Goal: Task Accomplishment & Management: Manage account settings

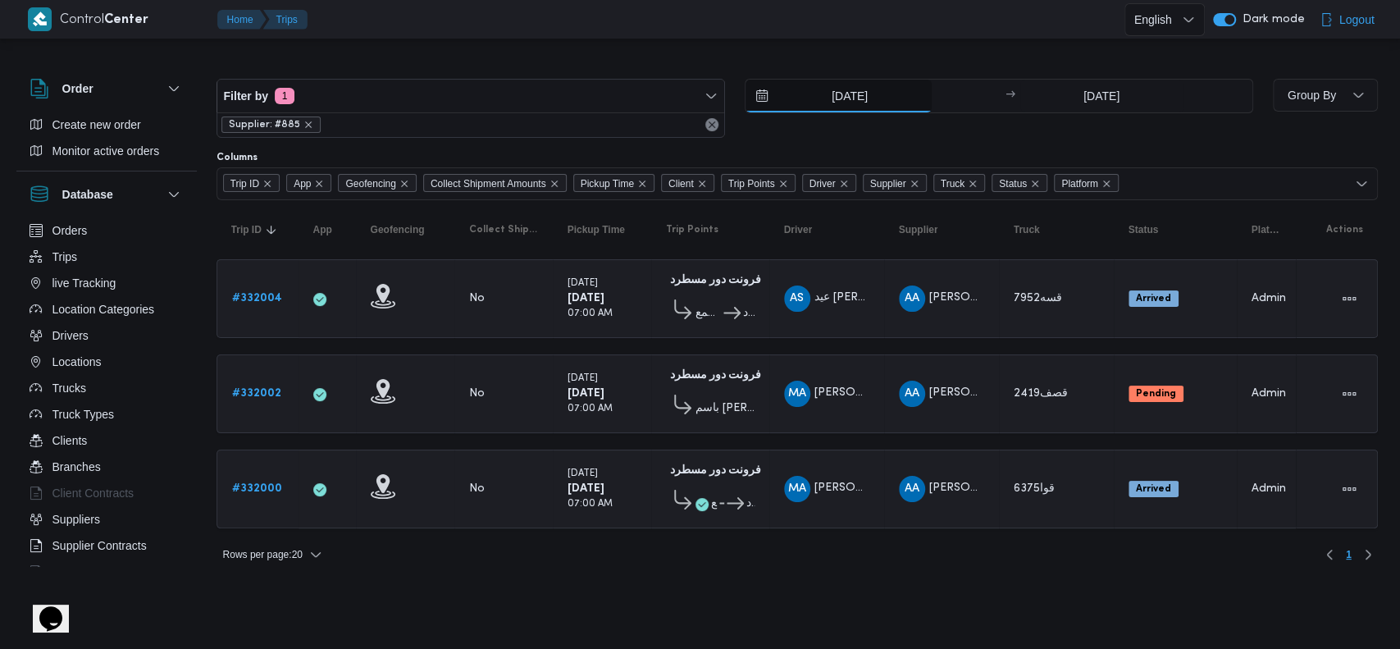
click at [845, 96] on input "23/8/2025" at bounding box center [839, 96] width 186 height 33
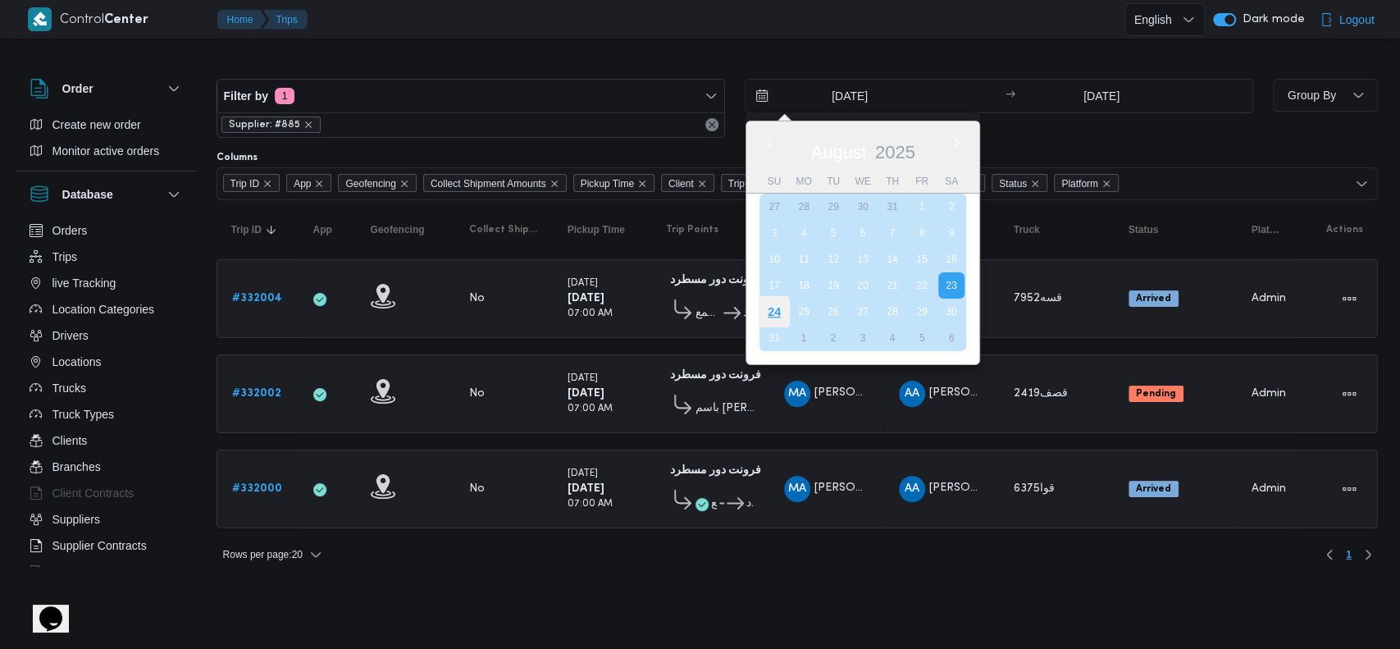
click at [776, 309] on div "24" at bounding box center [773, 311] width 31 height 31
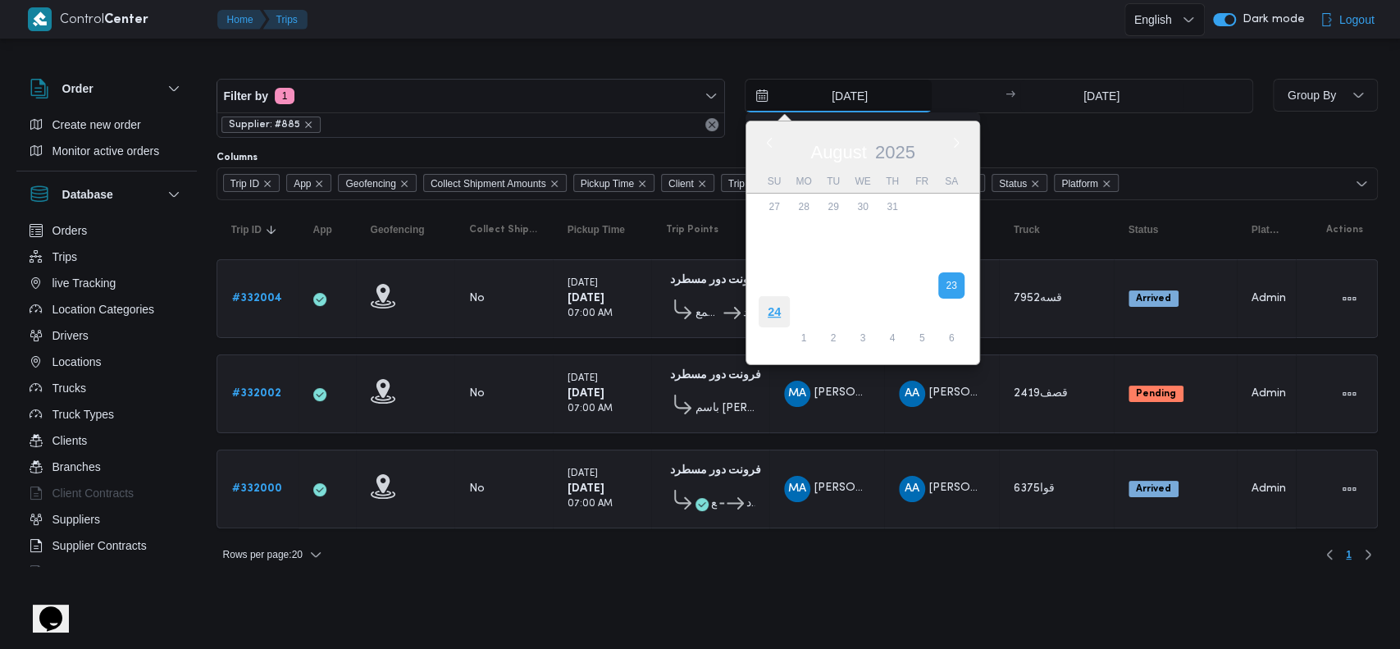
type input "24/8/2025"
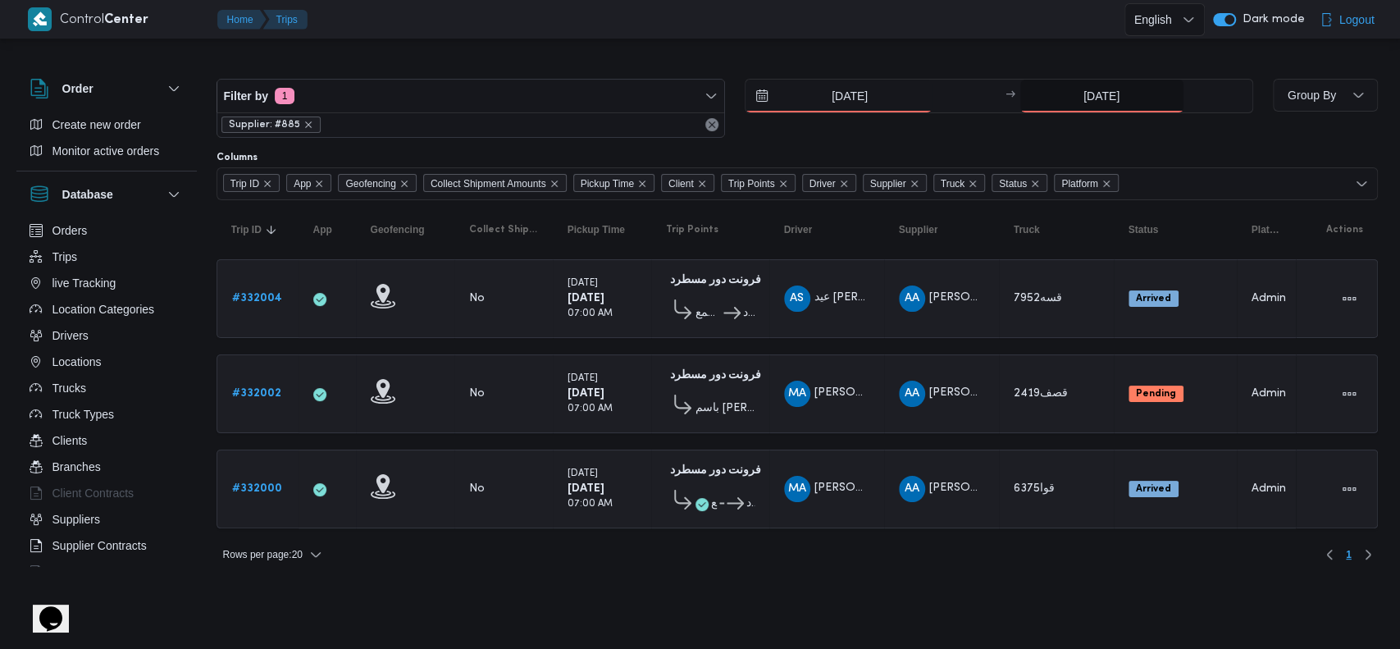
click at [1096, 98] on input "23/8/2025" at bounding box center [1101, 96] width 163 height 33
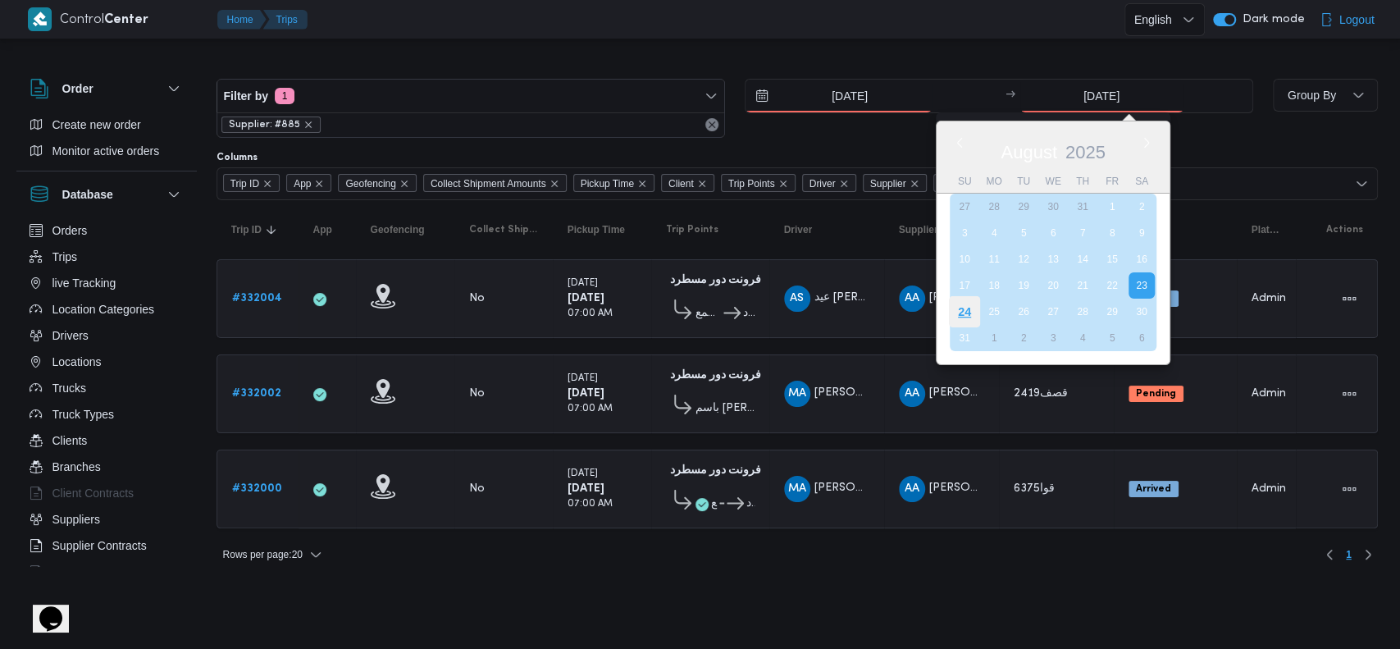
click at [970, 308] on div "24" at bounding box center [963, 311] width 31 height 31
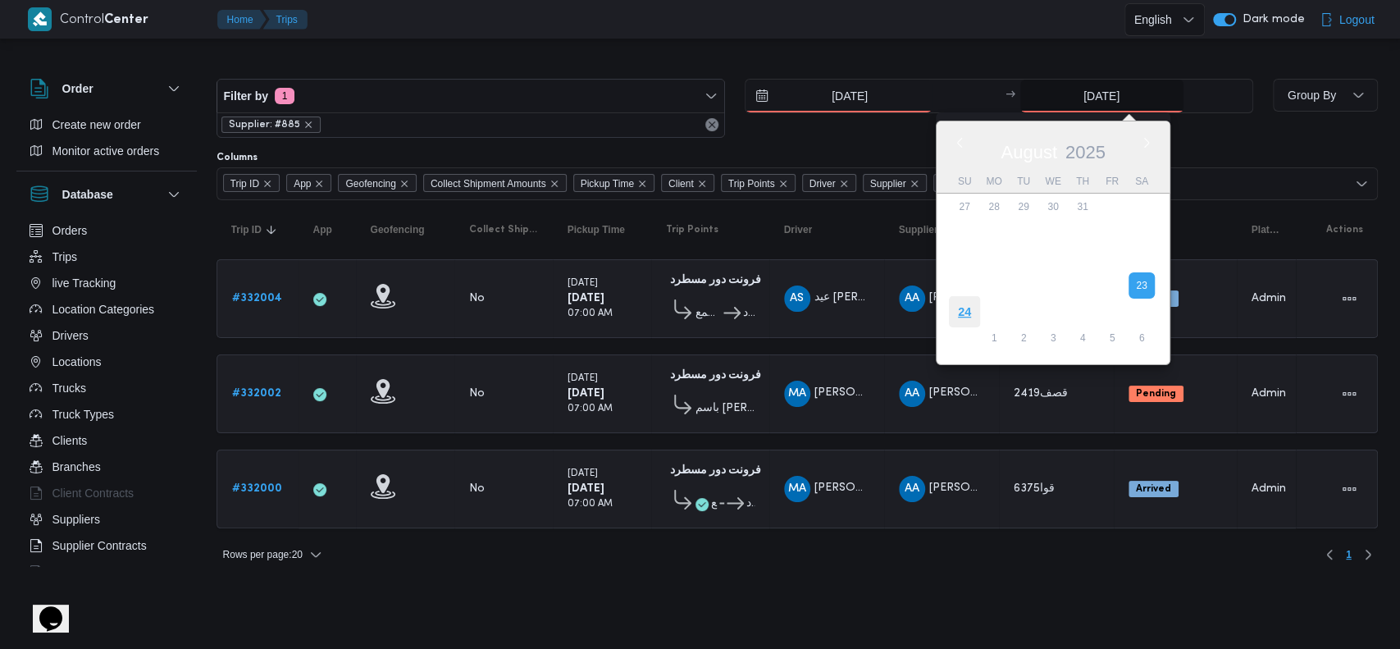
type input "24/8/2025"
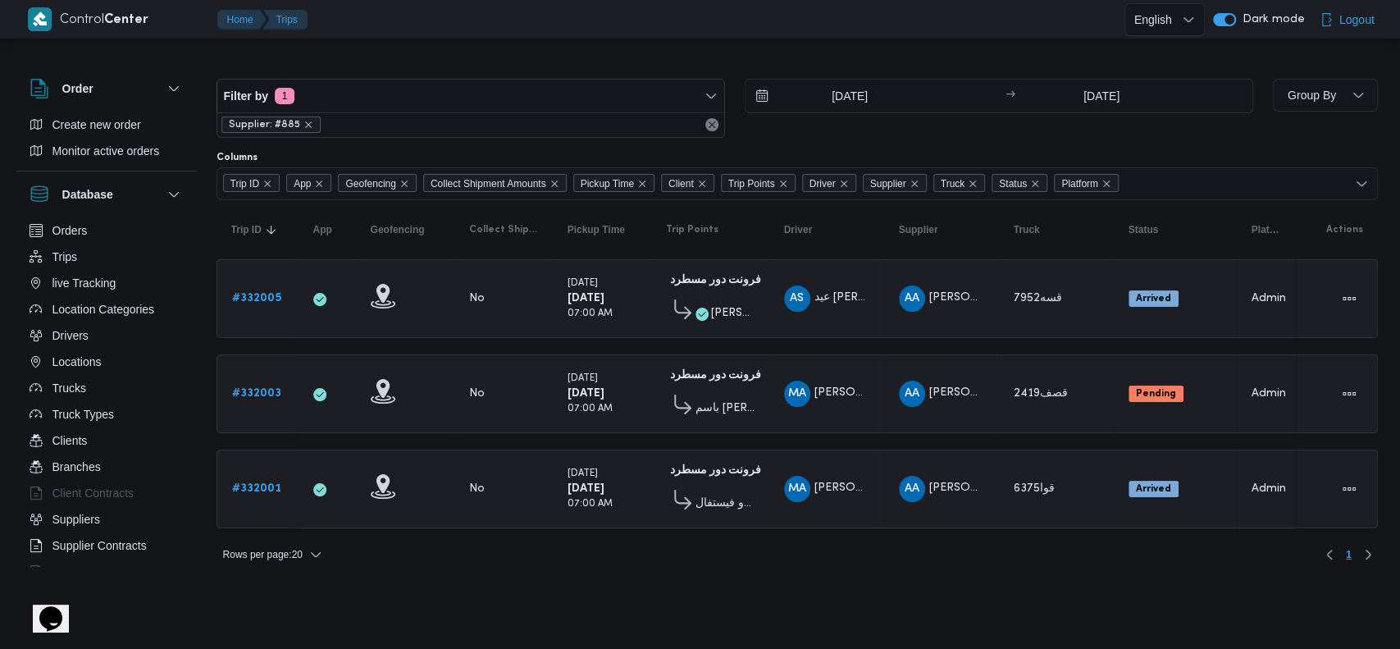
click at [571, 310] on small "07:00 AM" at bounding box center [590, 313] width 45 height 9
click at [305, 125] on icon "remove selected entity" at bounding box center [308, 124] width 7 height 7
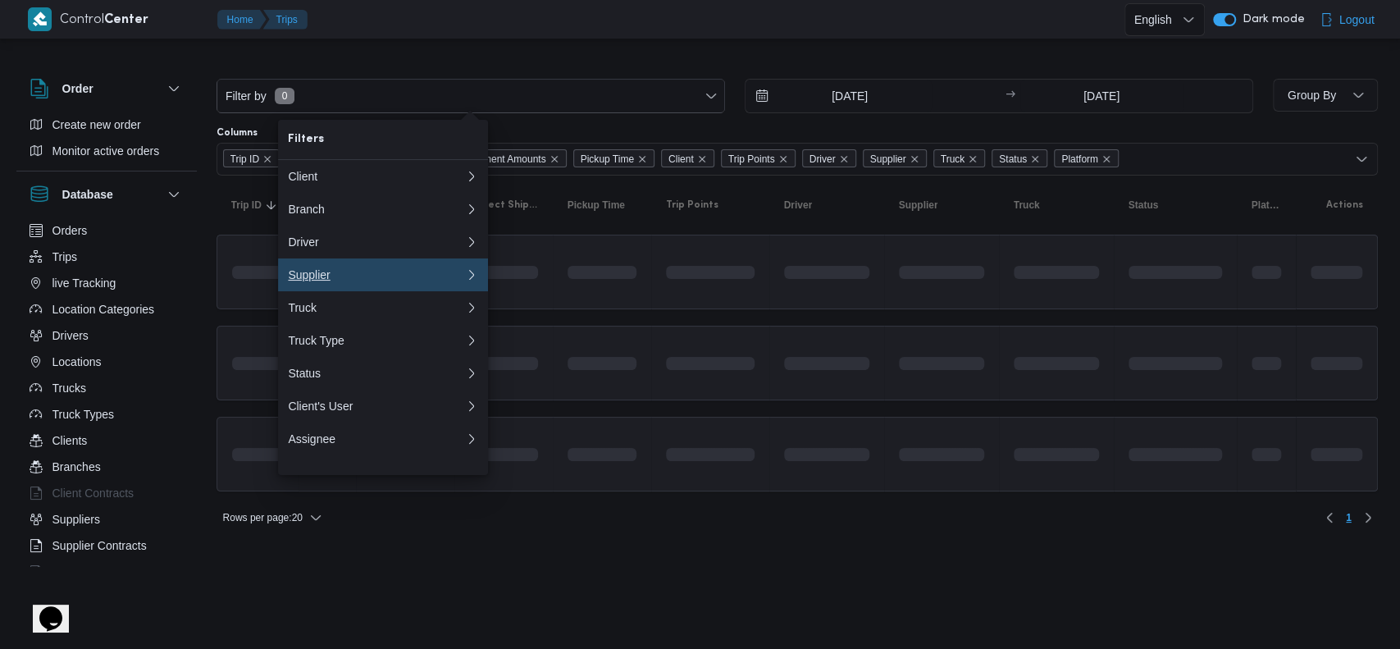
click at [341, 281] on div "Supplier" at bounding box center [373, 274] width 171 height 13
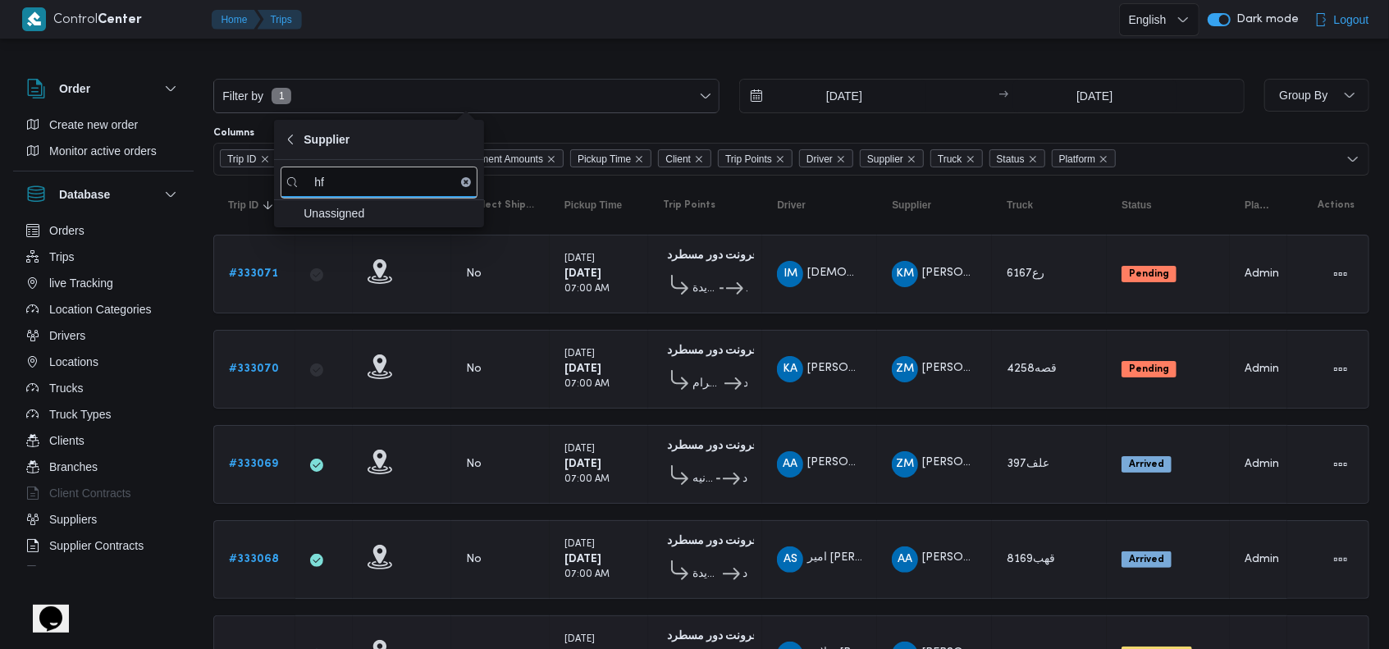
type input "h"
type input "ابوبا"
click at [399, 234] on span "ابراهيم رمضان ابراهيم عثمان ابوباشا" at bounding box center [388, 240] width 171 height 20
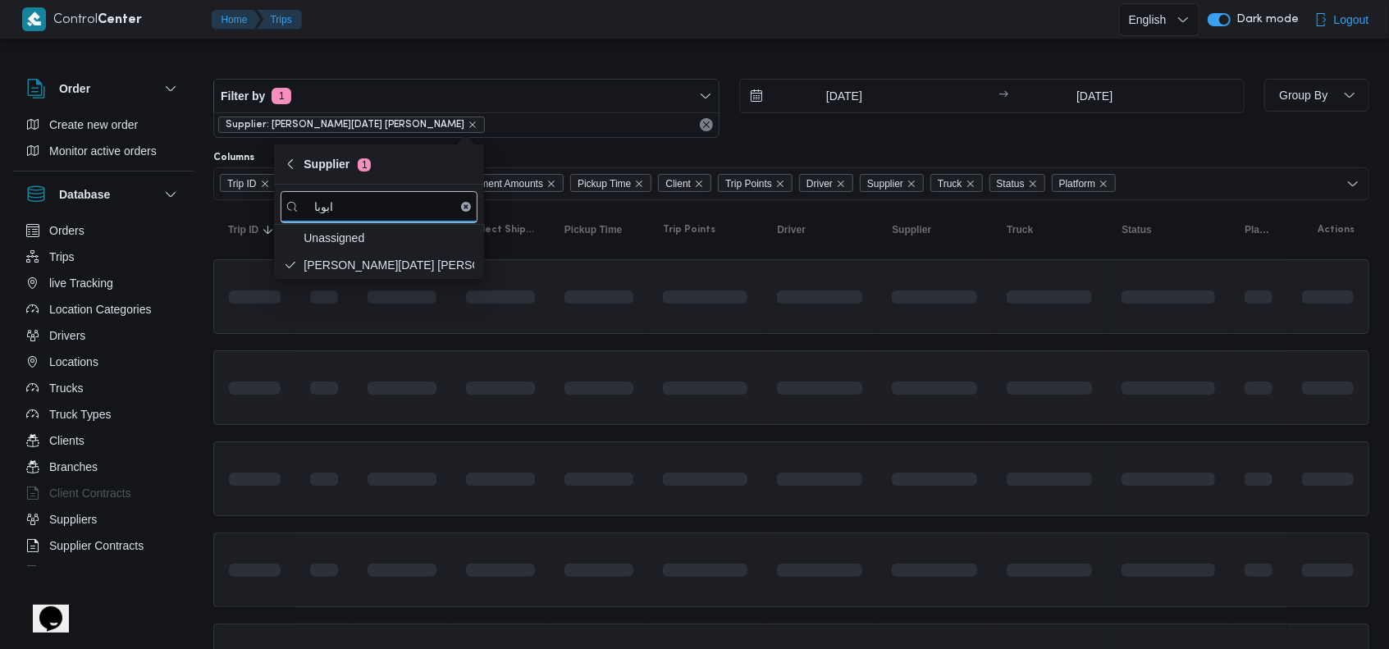
click at [678, 388] on span at bounding box center [659, 387] width 186 height 13
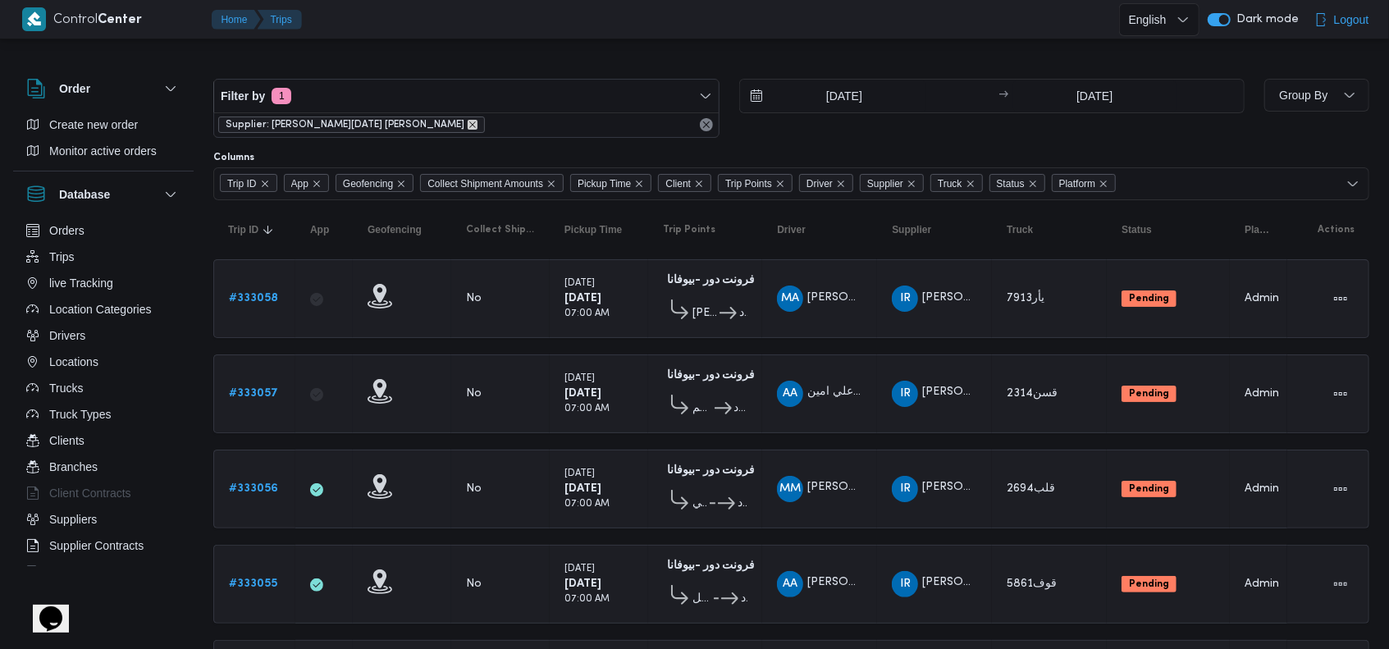
click at [468, 121] on icon "remove selected entity" at bounding box center [473, 125] width 10 height 10
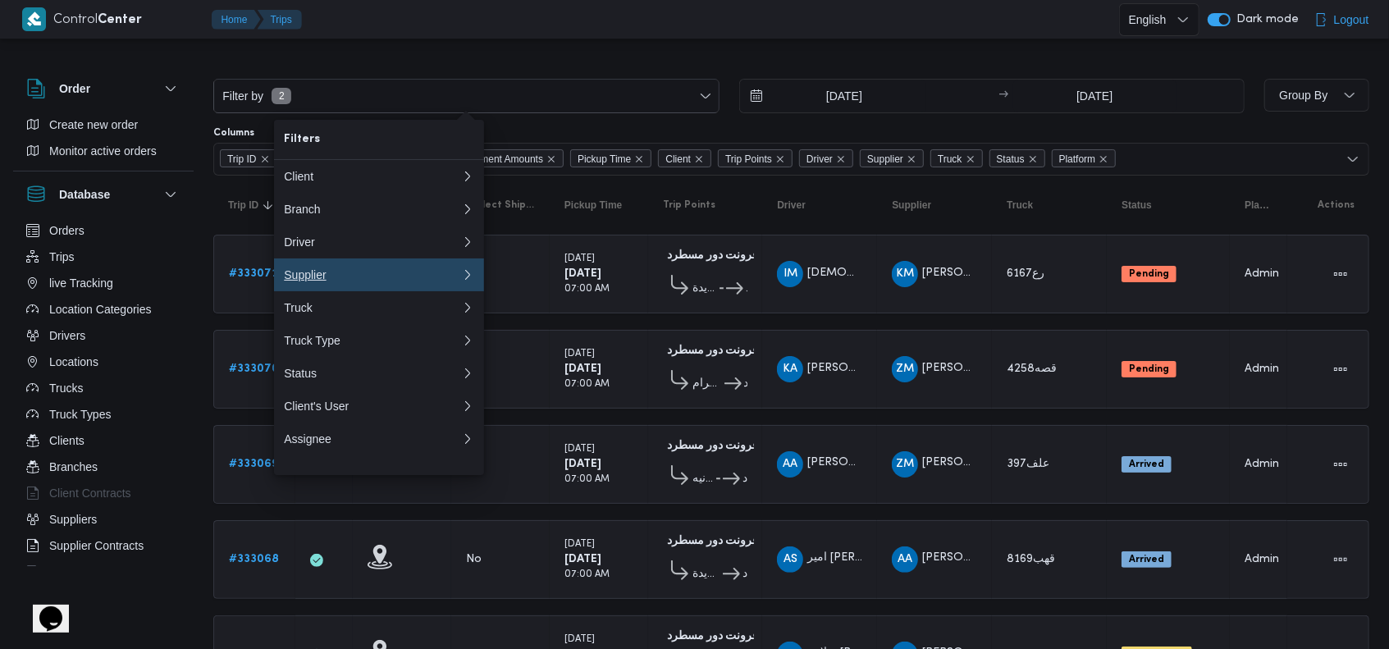
click at [337, 272] on button "Supplier 0" at bounding box center [379, 274] width 210 height 33
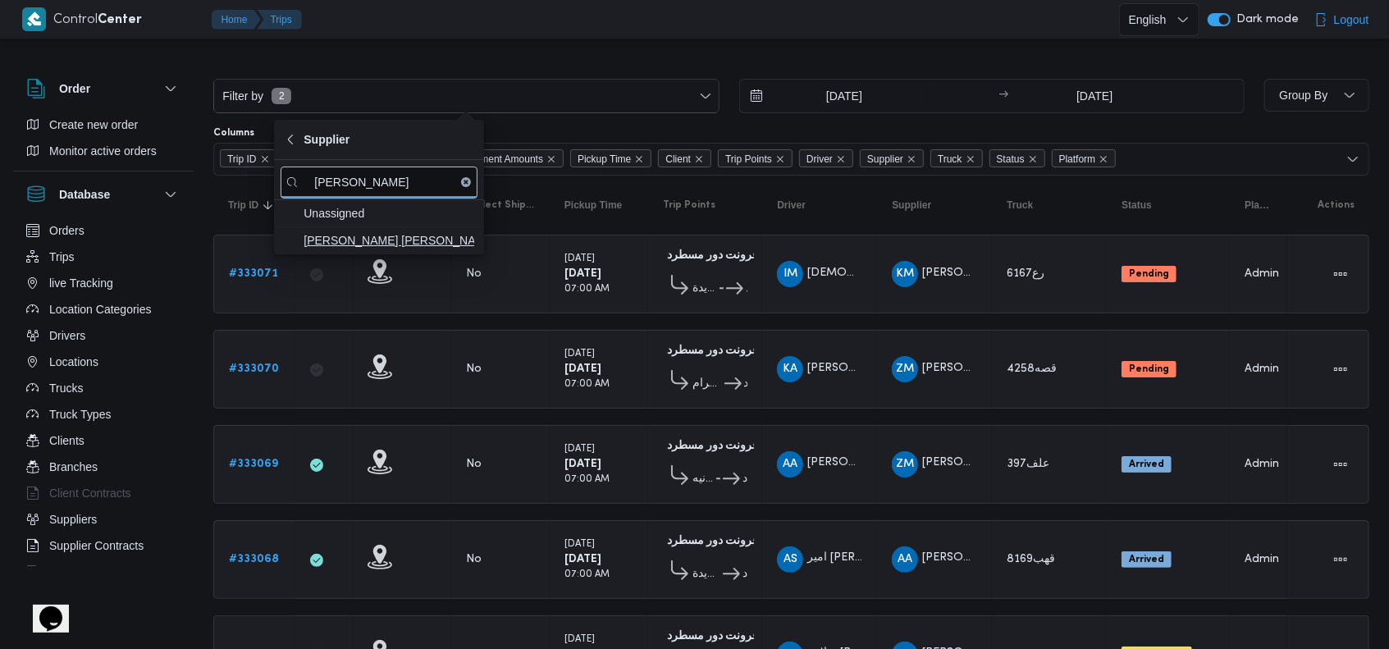
type input "احمد عزت"
click at [374, 234] on span "احمد عزت سيد دويش سليمان" at bounding box center [388, 240] width 171 height 20
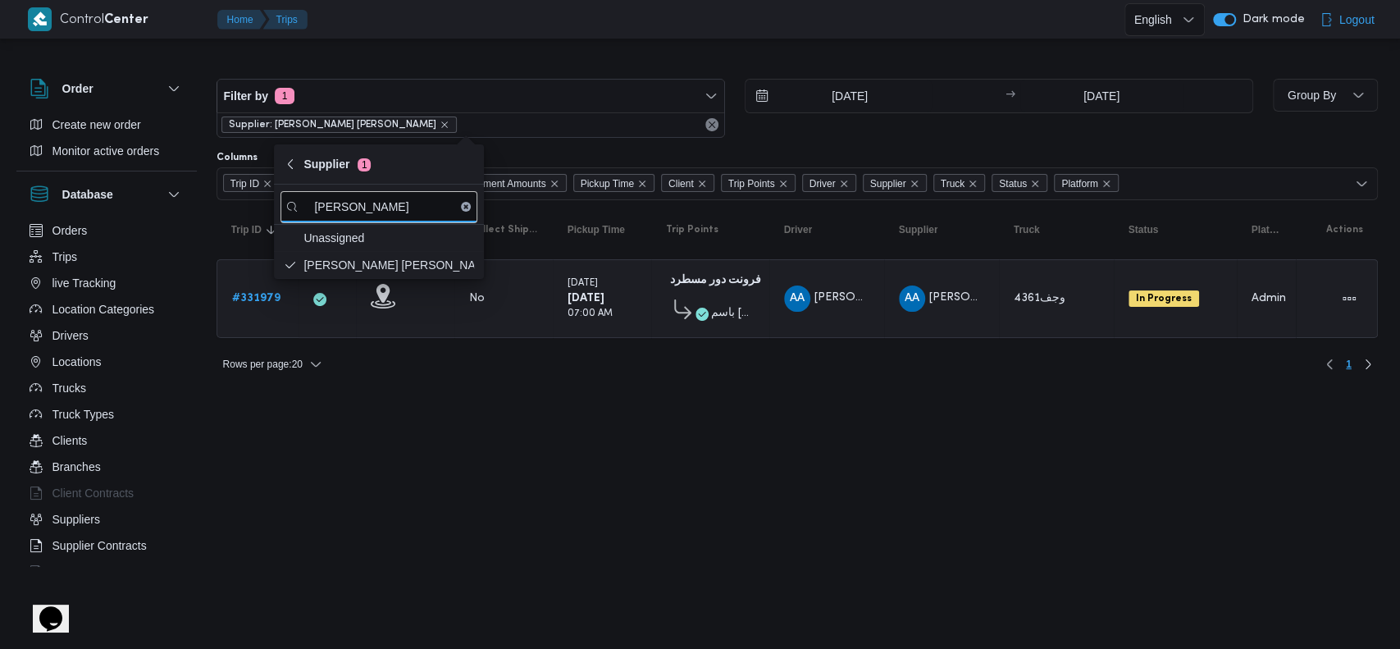
click at [752, 499] on html "Control Center Home Trips English عربي Dark mode Logout Order Create new order …" at bounding box center [700, 324] width 1400 height 649
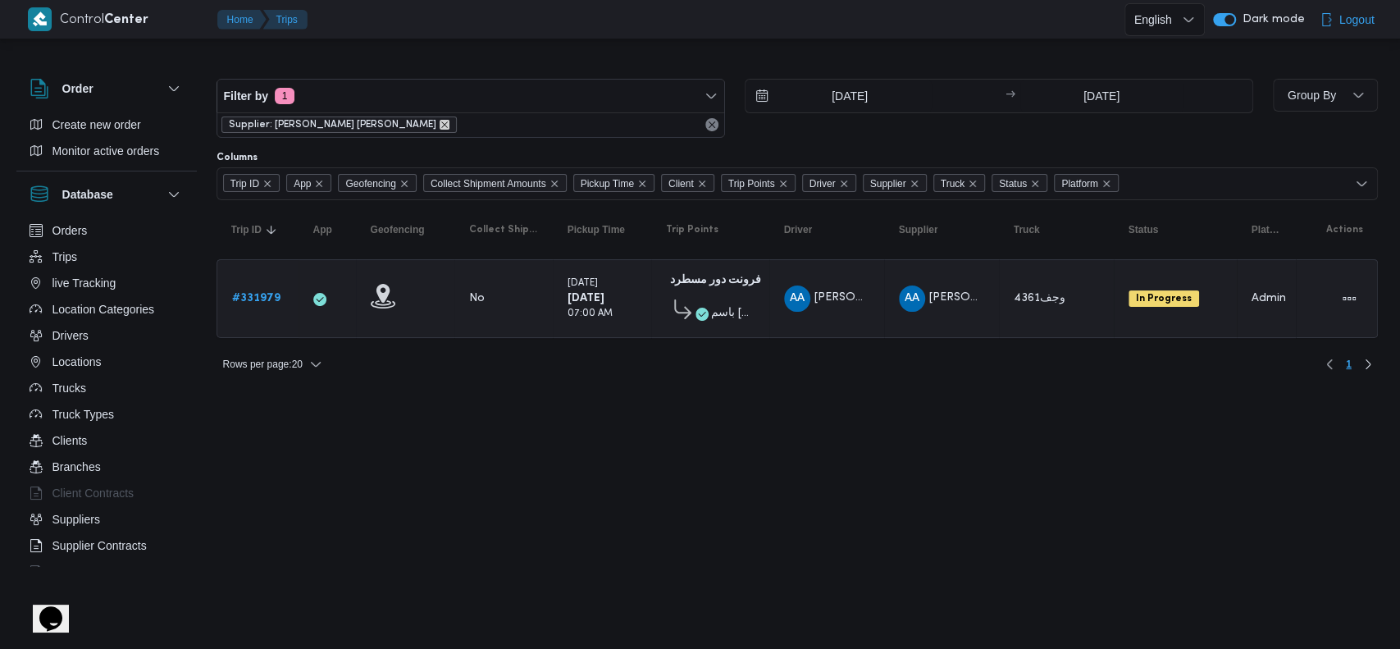
click at [441, 121] on icon "remove selected entity" at bounding box center [444, 124] width 7 height 7
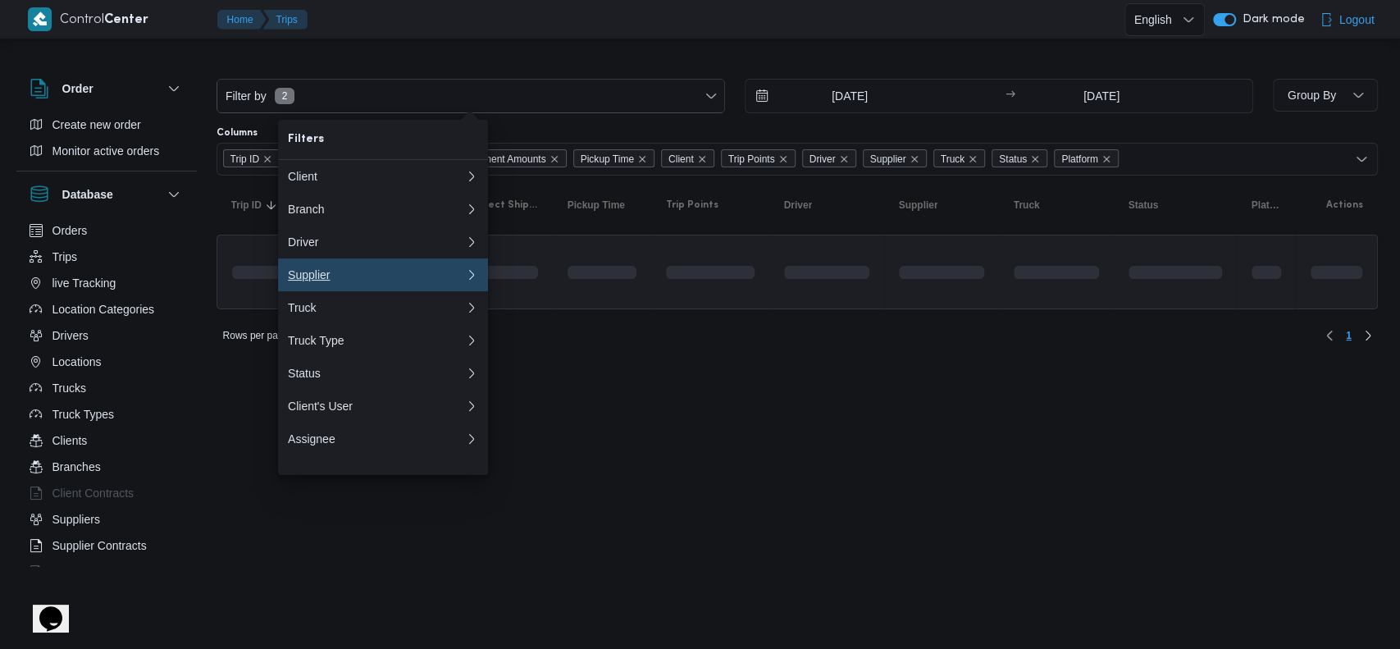
click at [384, 281] on div "Supplier" at bounding box center [373, 274] width 171 height 13
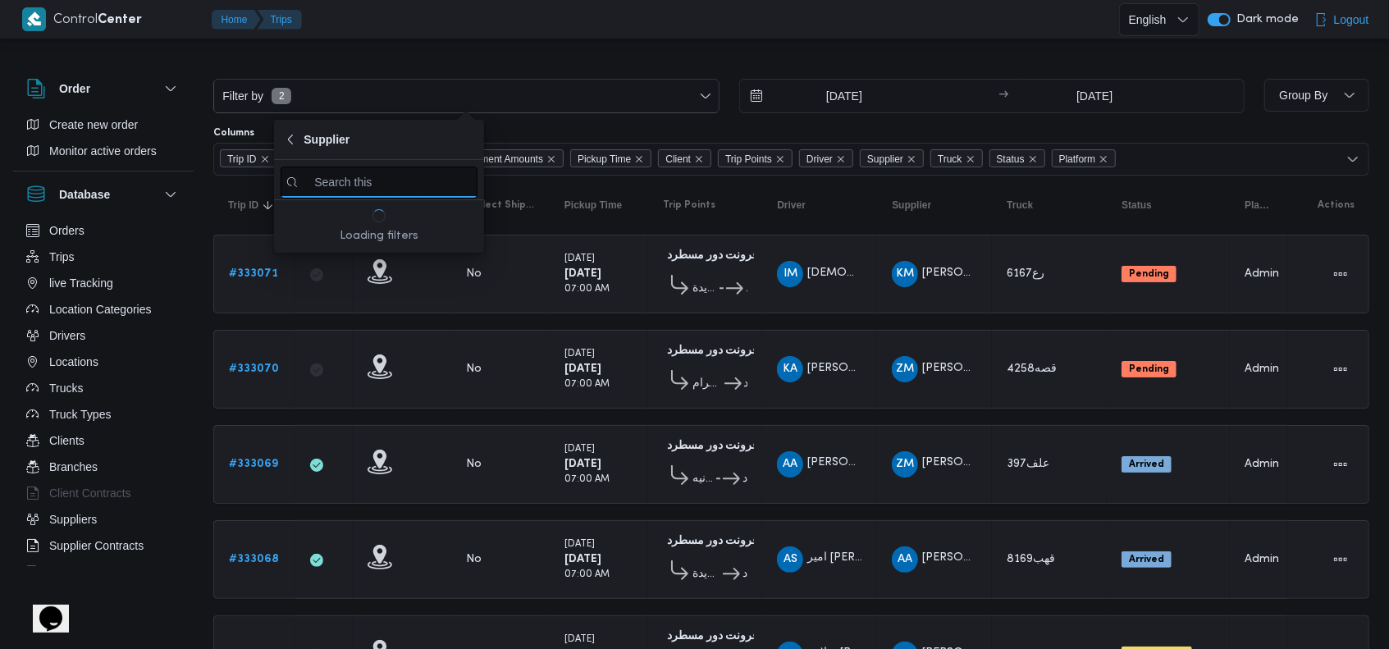
click at [394, 180] on input "search filters" at bounding box center [379, 183] width 197 height 32
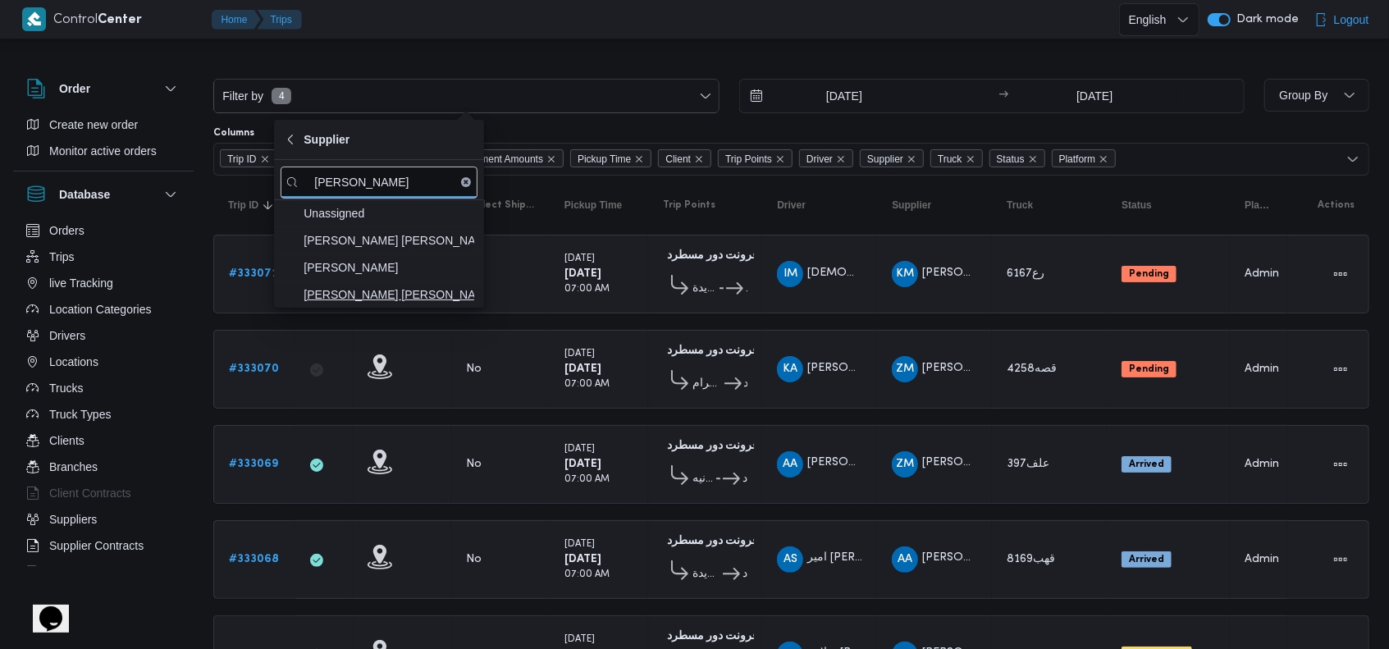
type input "شريف"
click at [419, 290] on span "شريف بدر عبد الحميد عبد المجيد بدر" at bounding box center [388, 295] width 171 height 20
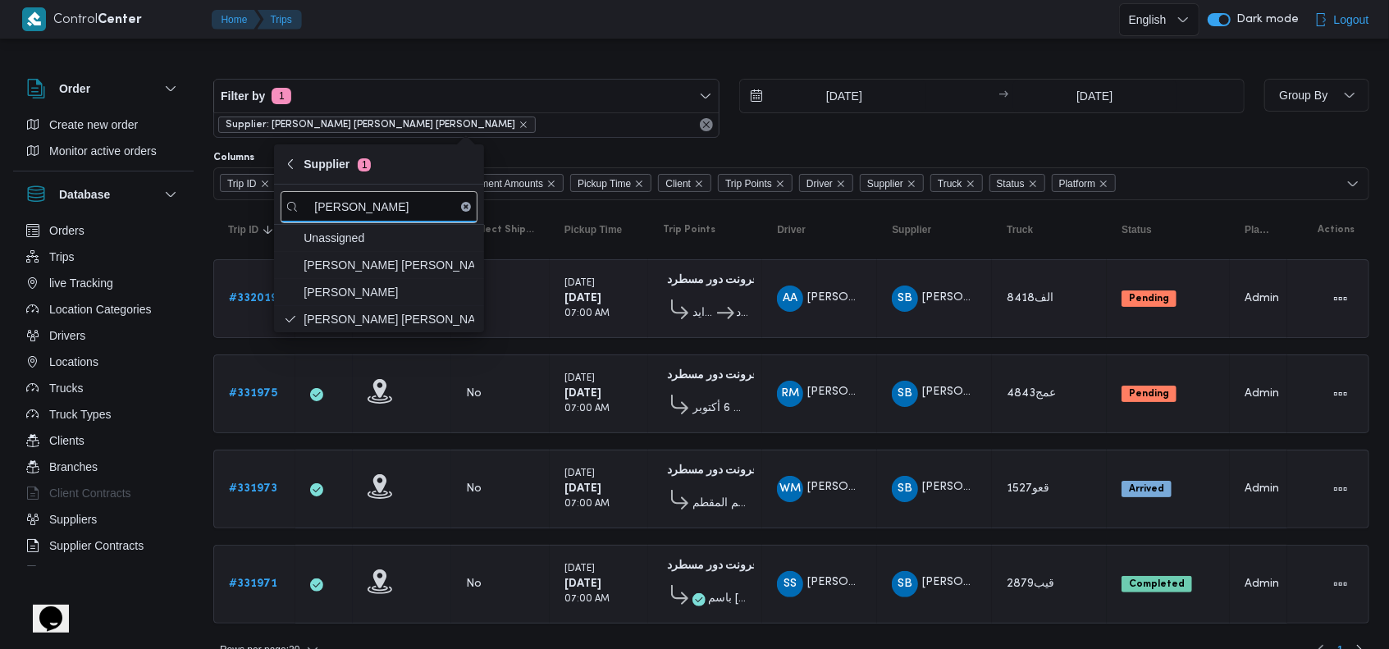
click at [630, 329] on td "Pickup Time Sunday 24/8/2025 07:00 AM" at bounding box center [599, 298] width 98 height 79
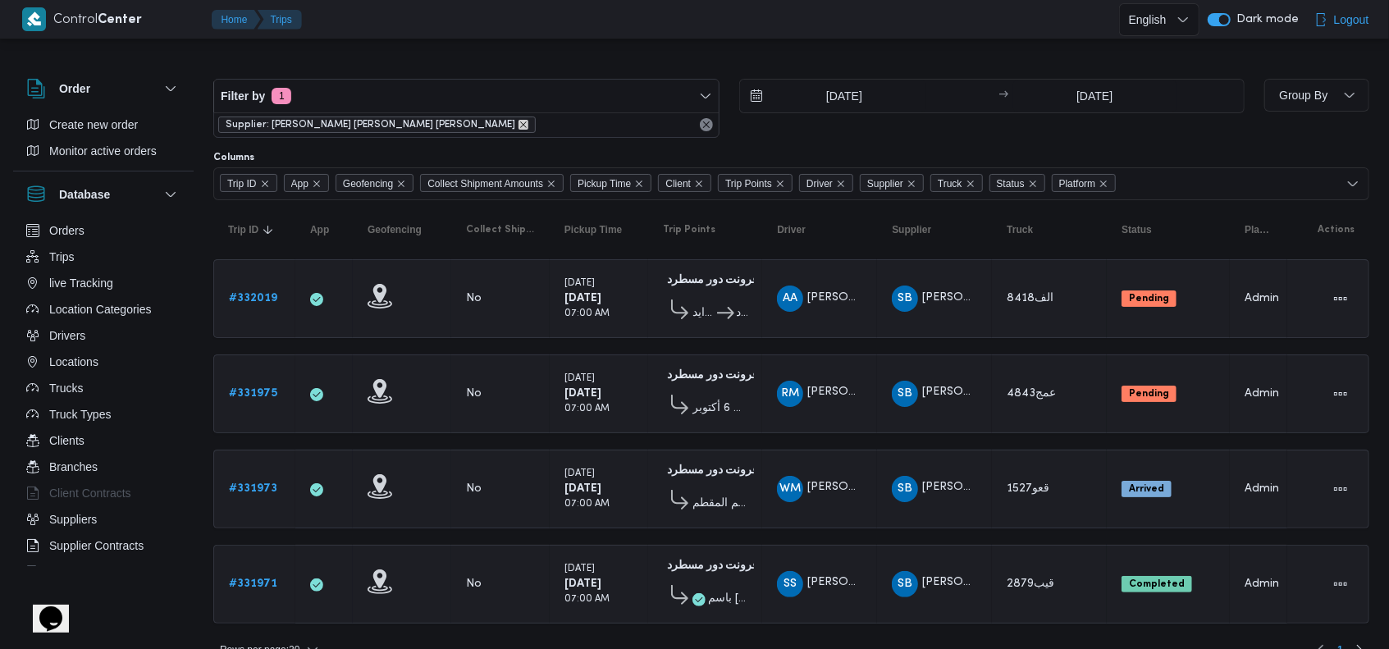
click at [520, 126] on icon "remove selected entity" at bounding box center [523, 124] width 7 height 7
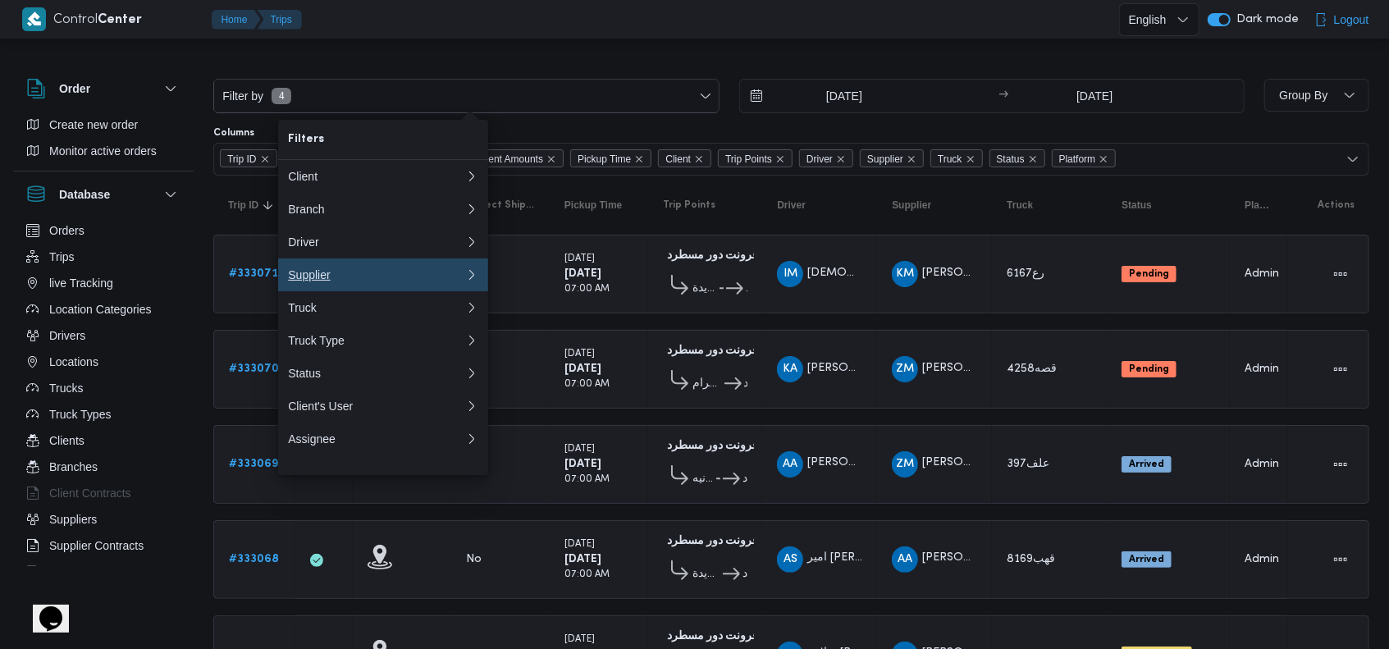
click at [344, 281] on div "Supplier" at bounding box center [373, 274] width 171 height 13
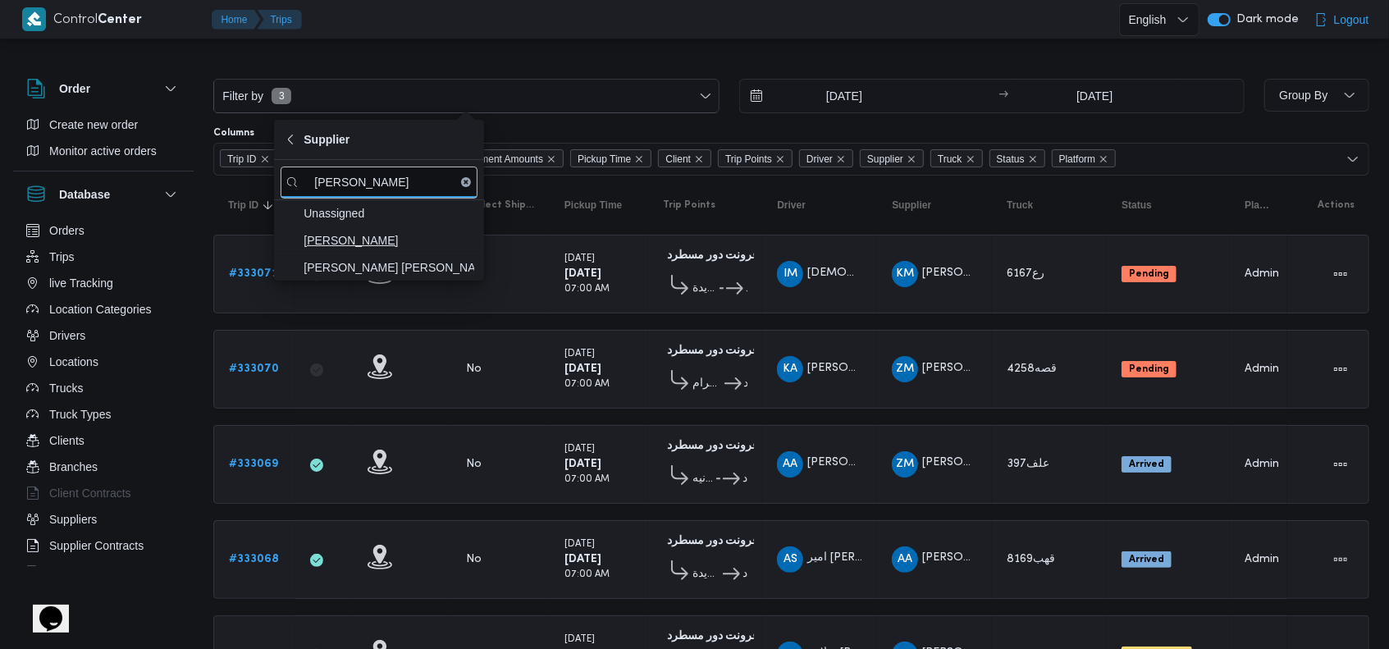
type input "محمد ناصر"
click at [385, 242] on span "محمد ناصر كامل عباس" at bounding box center [388, 240] width 171 height 20
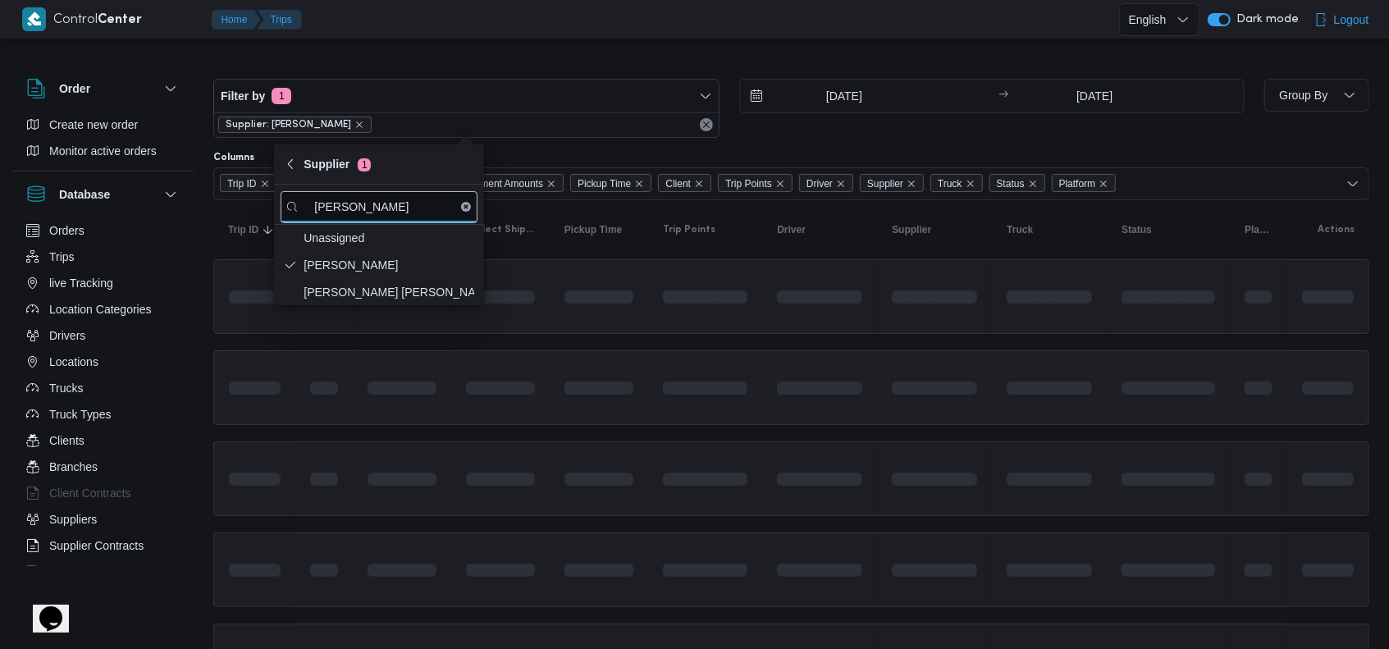
click at [744, 368] on span at bounding box center [705, 388] width 84 height 52
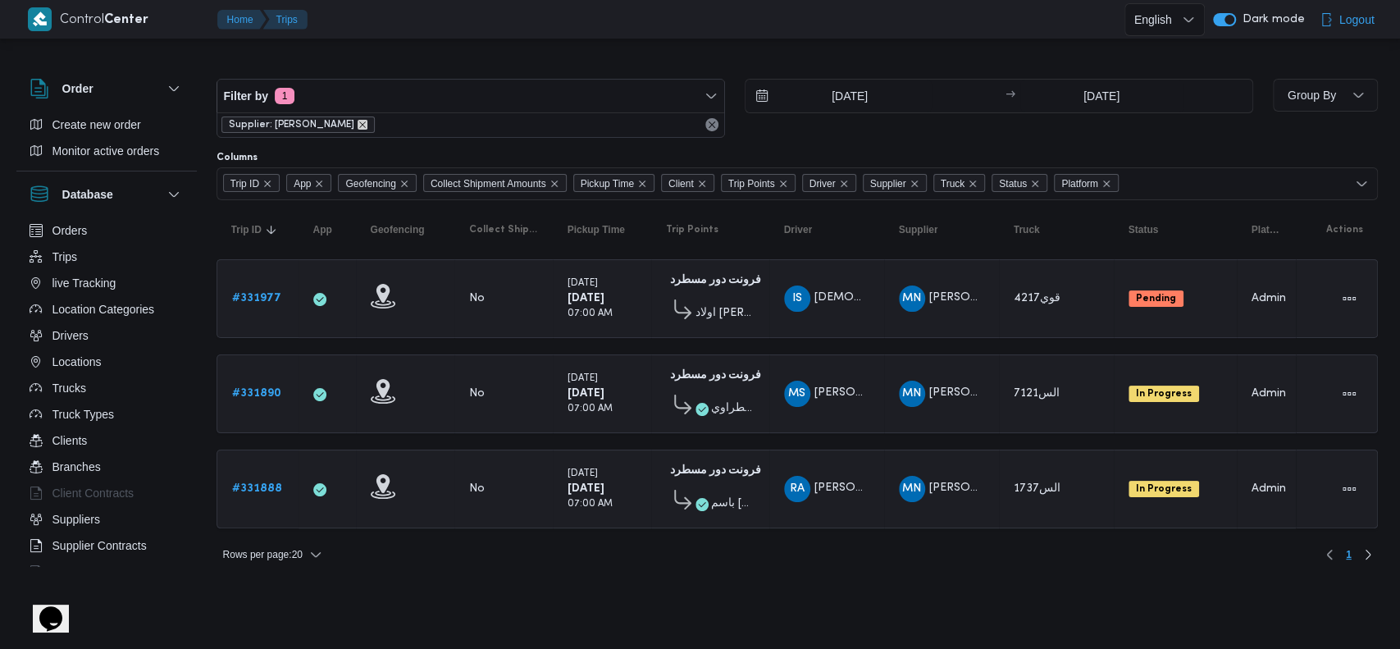
click at [366, 126] on icon "remove selected entity" at bounding box center [362, 124] width 7 height 7
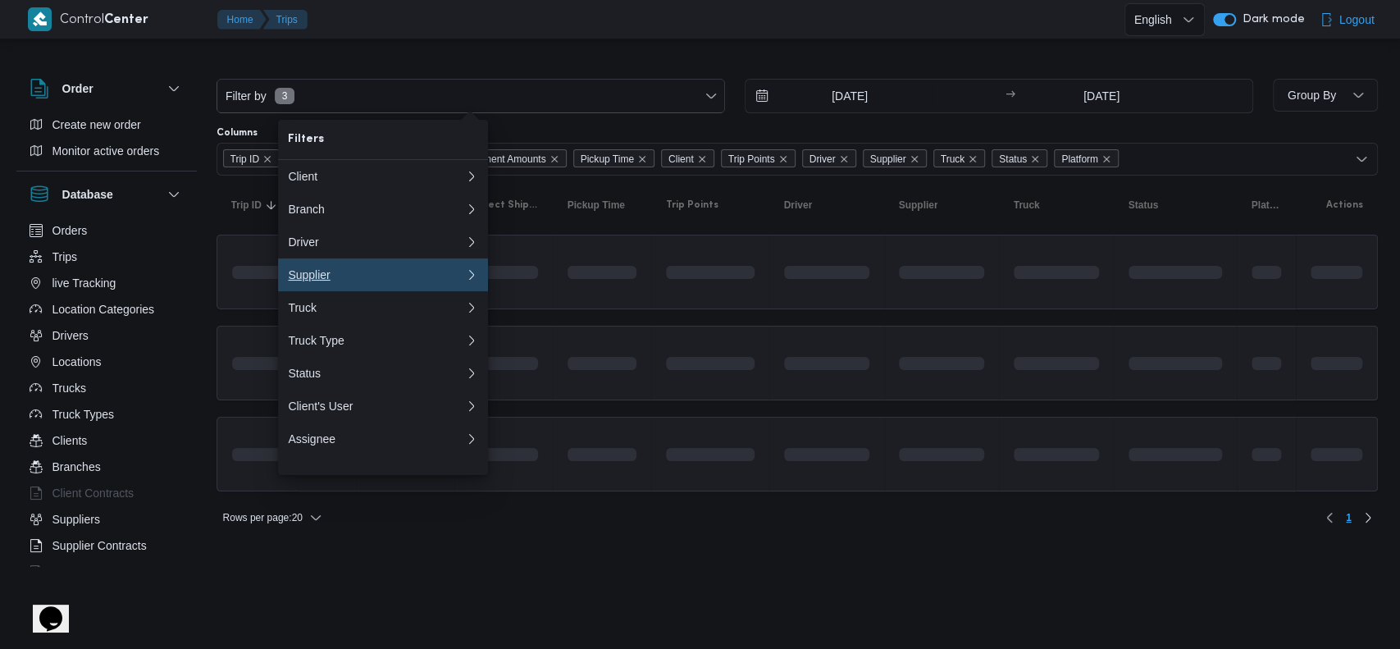
click at [348, 281] on div "Supplier" at bounding box center [373, 274] width 171 height 13
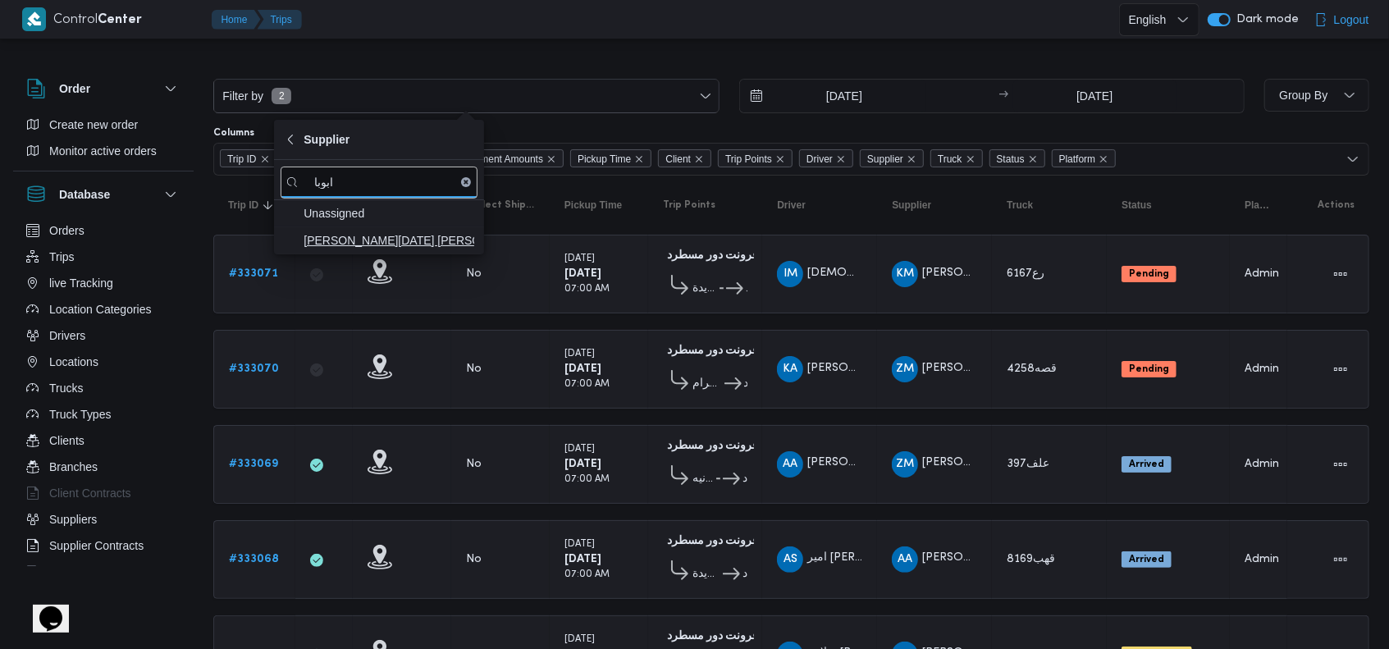
type input "ابوبا"
click at [364, 249] on span "ابراهيم رمضان ابراهيم عثمان ابوباشا" at bounding box center [388, 240] width 171 height 20
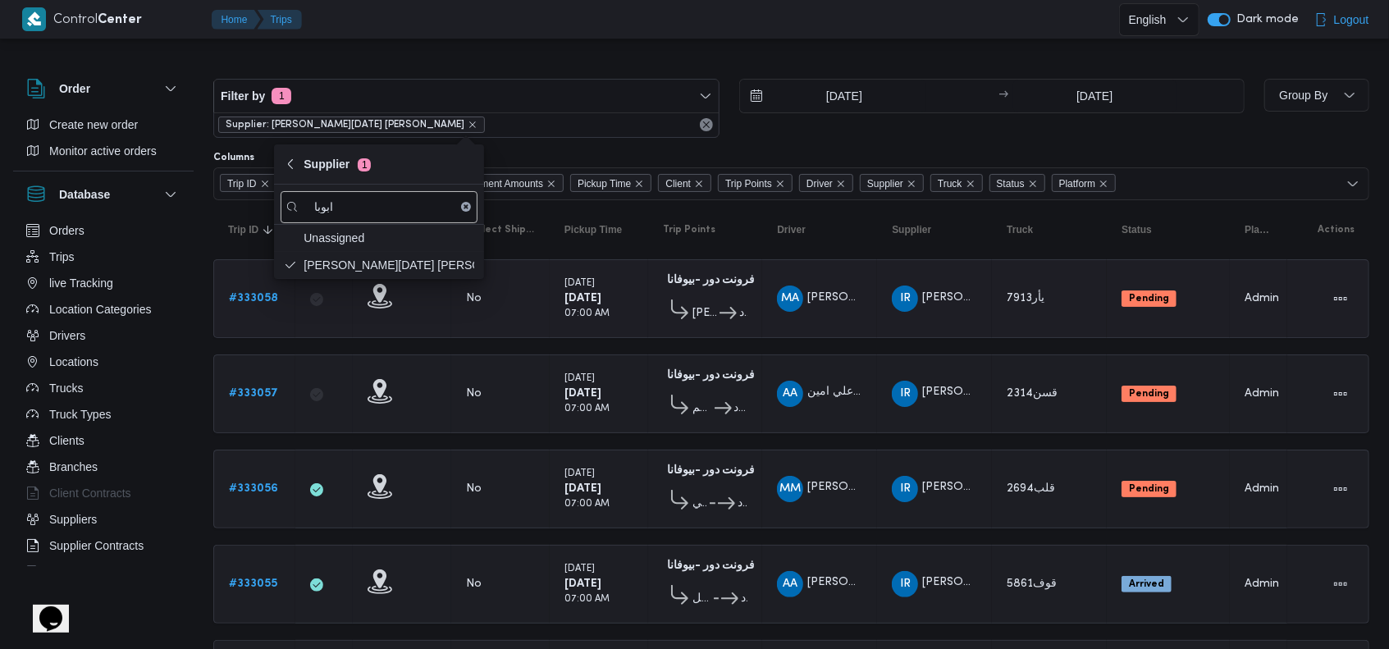
click at [583, 303] on b "24/8/2025" at bounding box center [582, 298] width 37 height 11
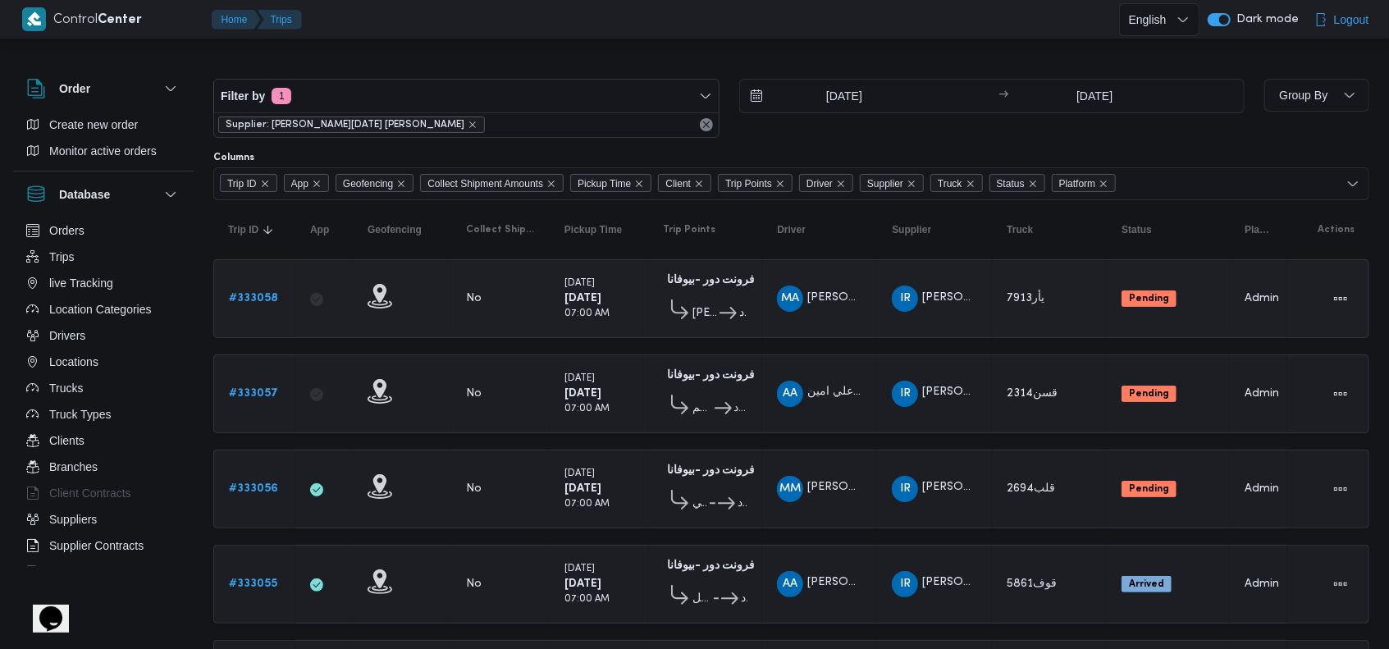
click at [584, 298] on b "24/8/2025" at bounding box center [582, 298] width 37 height 11
click at [624, 318] on div "Sunday 24/8/2025 07:00 AM" at bounding box center [599, 298] width 82 height 59
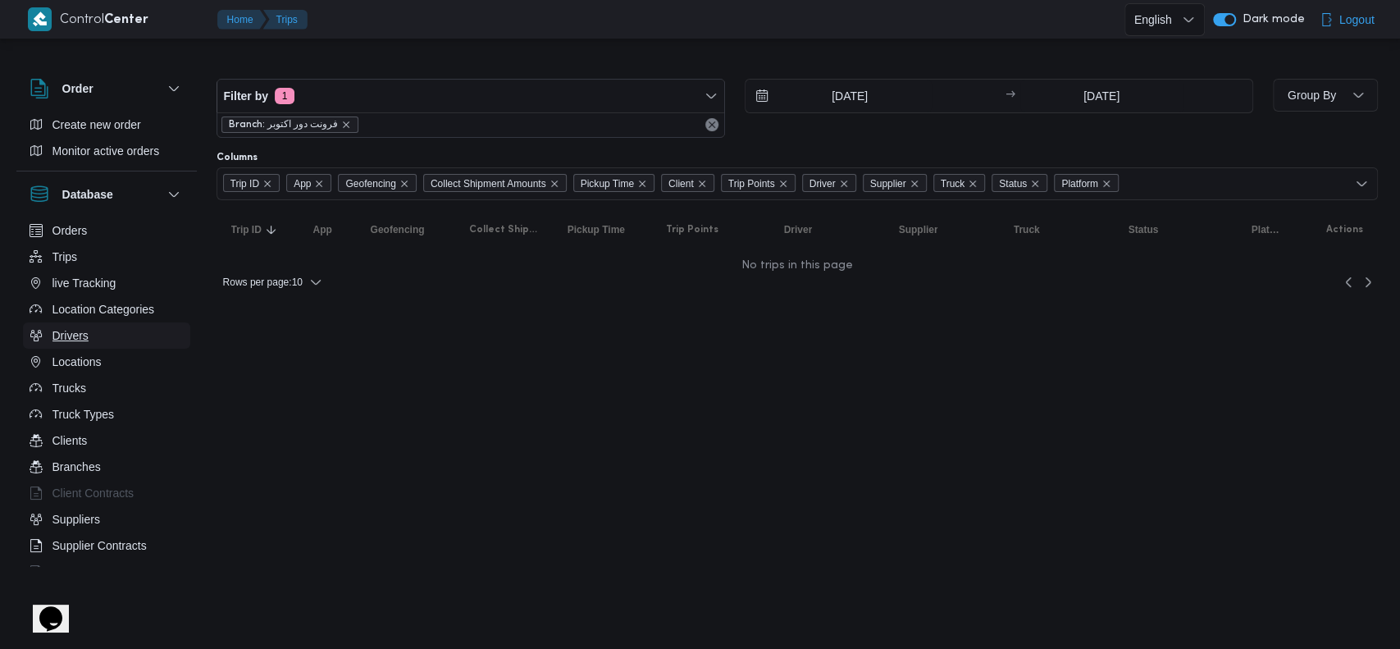
click at [128, 338] on button "Drivers" at bounding box center [106, 335] width 167 height 26
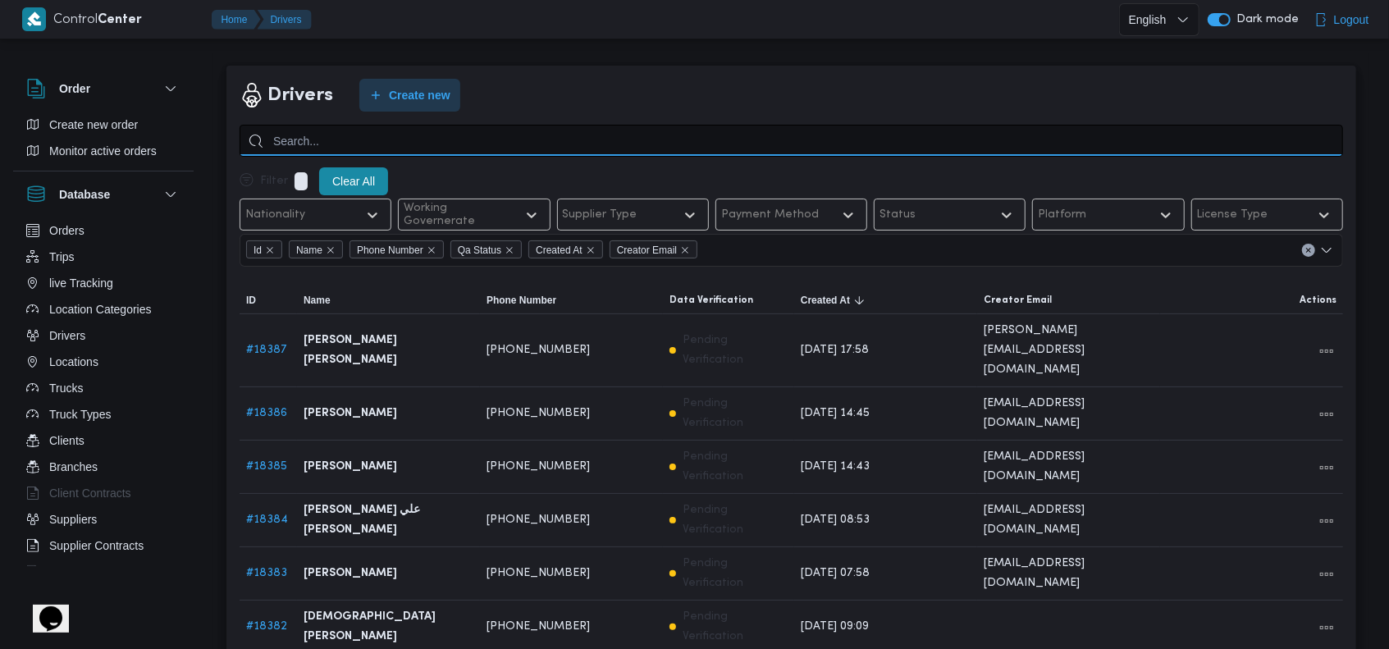
click at [374, 134] on input "search" at bounding box center [791, 141] width 1103 height 32
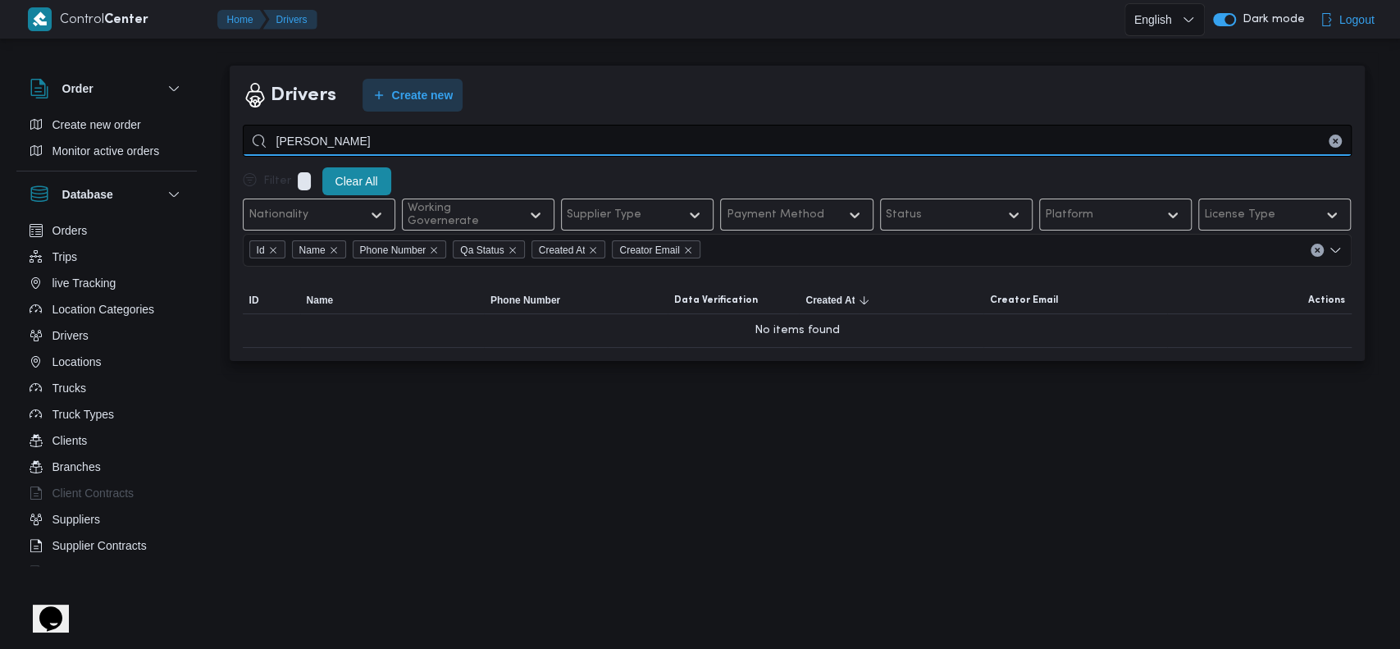
click at [282, 140] on input "محمد حسن عبدالديا" at bounding box center [797, 141] width 1109 height 32
click at [271, 142] on input "محمد حسن عبدالدايا" at bounding box center [797, 141] width 1109 height 32
drag, startPoint x: 279, startPoint y: 143, endPoint x: 263, endPoint y: 143, distance: 15.6
click at [263, 143] on input "محمد حسن عبدالدايا" at bounding box center [797, 141] width 1109 height 32
type input "محمد حسن عبدالداي"
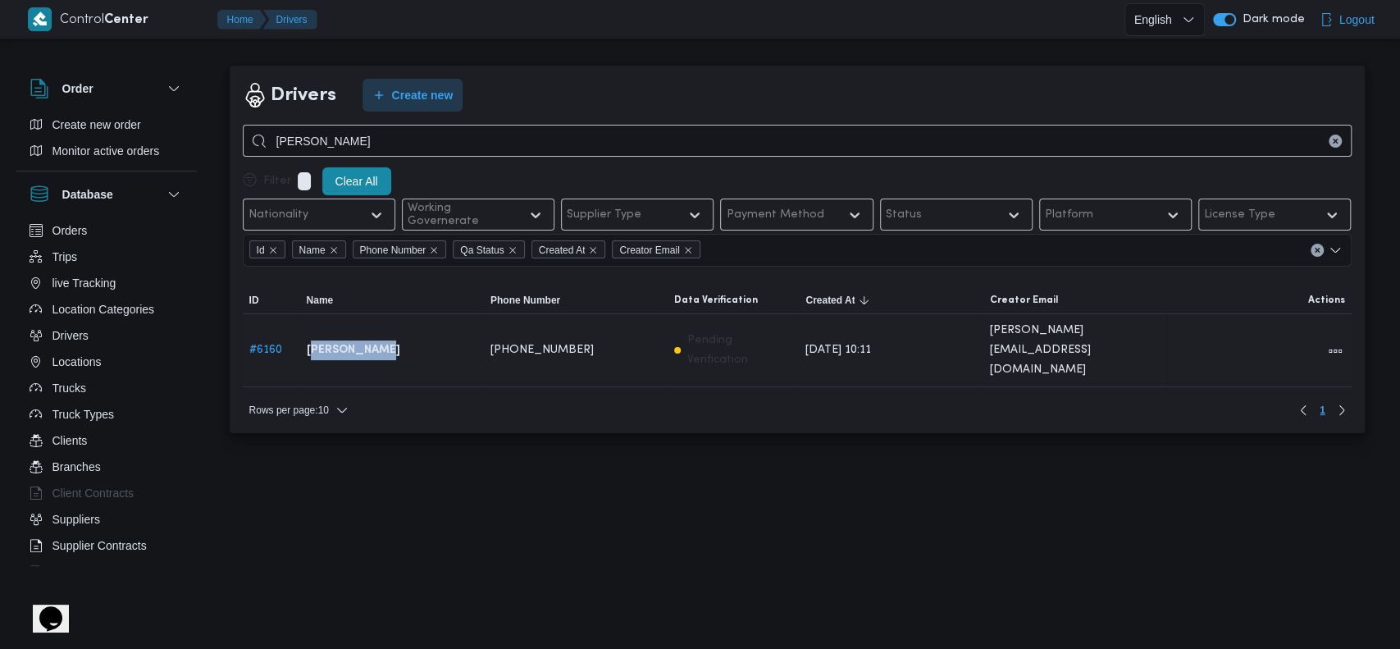
drag, startPoint x: 426, startPoint y: 340, endPoint x: 362, endPoint y: 342, distance: 64.0
click at [362, 342] on b "محمد حسن عبدالدايم سعيد" at bounding box center [354, 350] width 94 height 20
click at [347, 340] on b "محمد حسن عبدالدايم سعيد" at bounding box center [354, 350] width 94 height 20
drag, startPoint x: 305, startPoint y: 334, endPoint x: 450, endPoint y: 334, distance: 144.4
click at [450, 334] on div "محمد حسن عبدالدايم سعيد" at bounding box center [392, 350] width 184 height 33
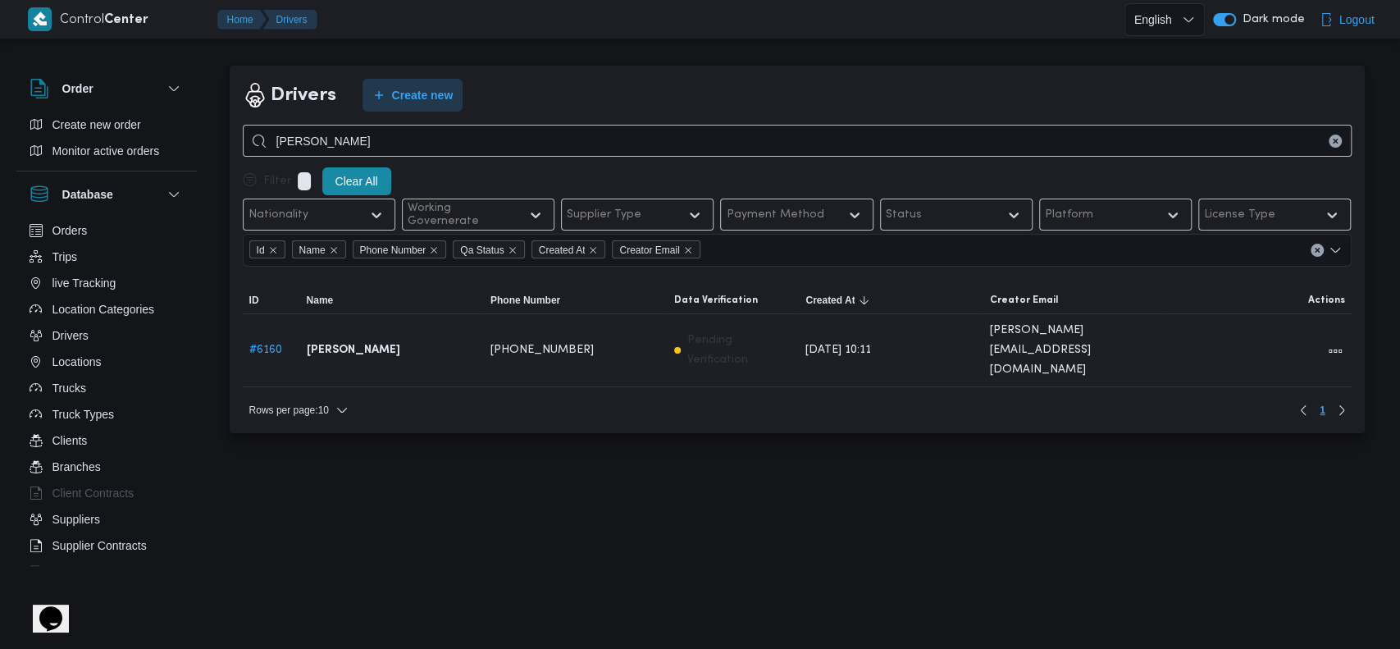
copy b "محمد حسن عبدالدايم سعيد"
click at [500, 390] on div "Rows per page : 10 1" at bounding box center [797, 409] width 1129 height 39
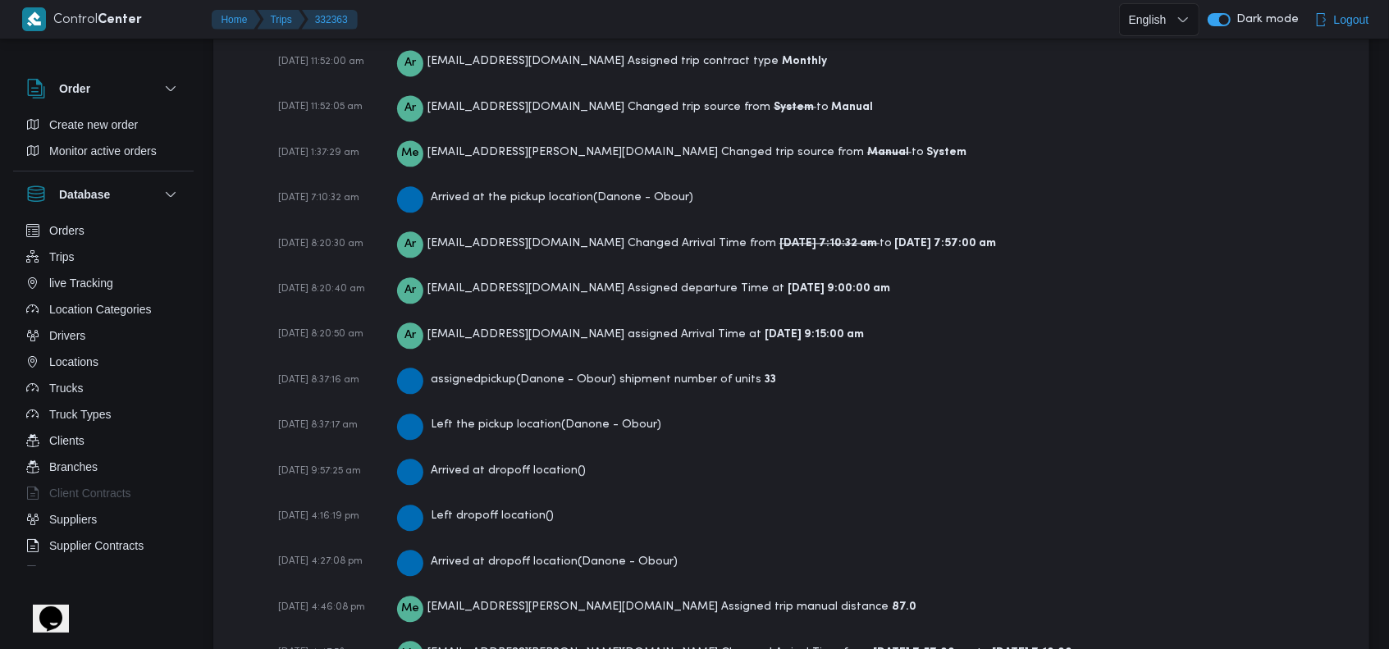
scroll to position [2601, 0]
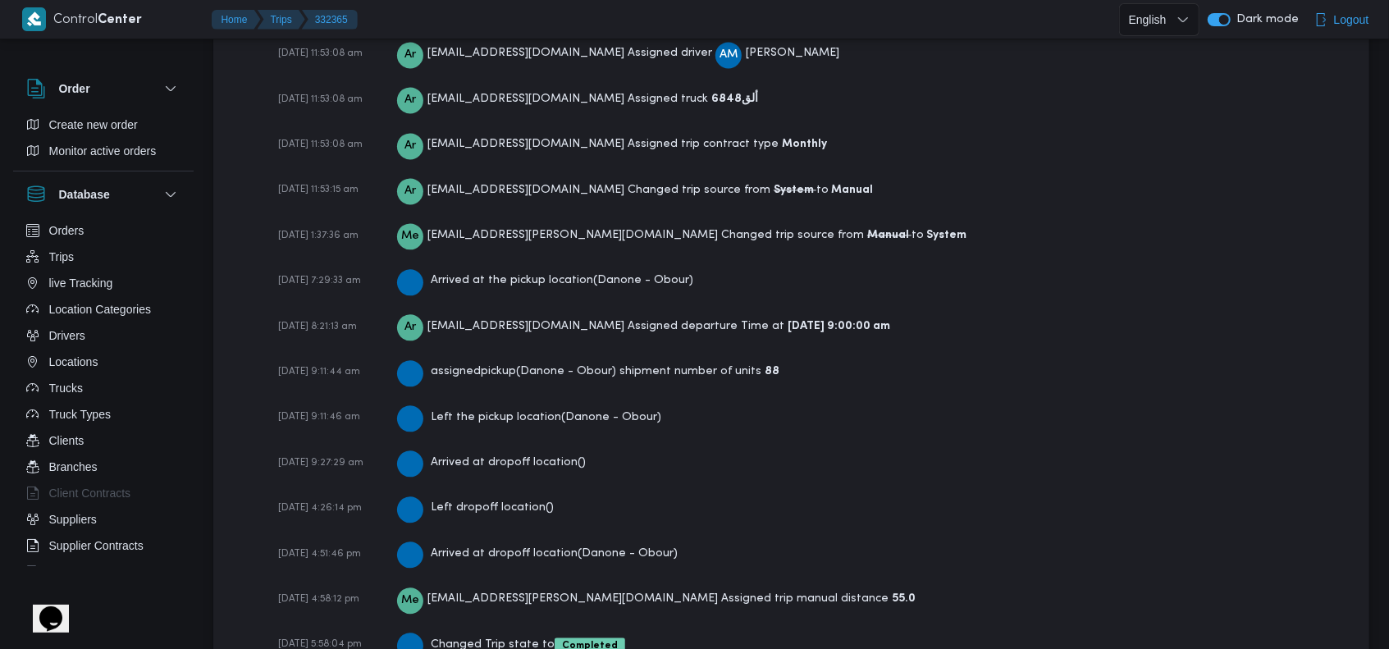
scroll to position [2462, 0]
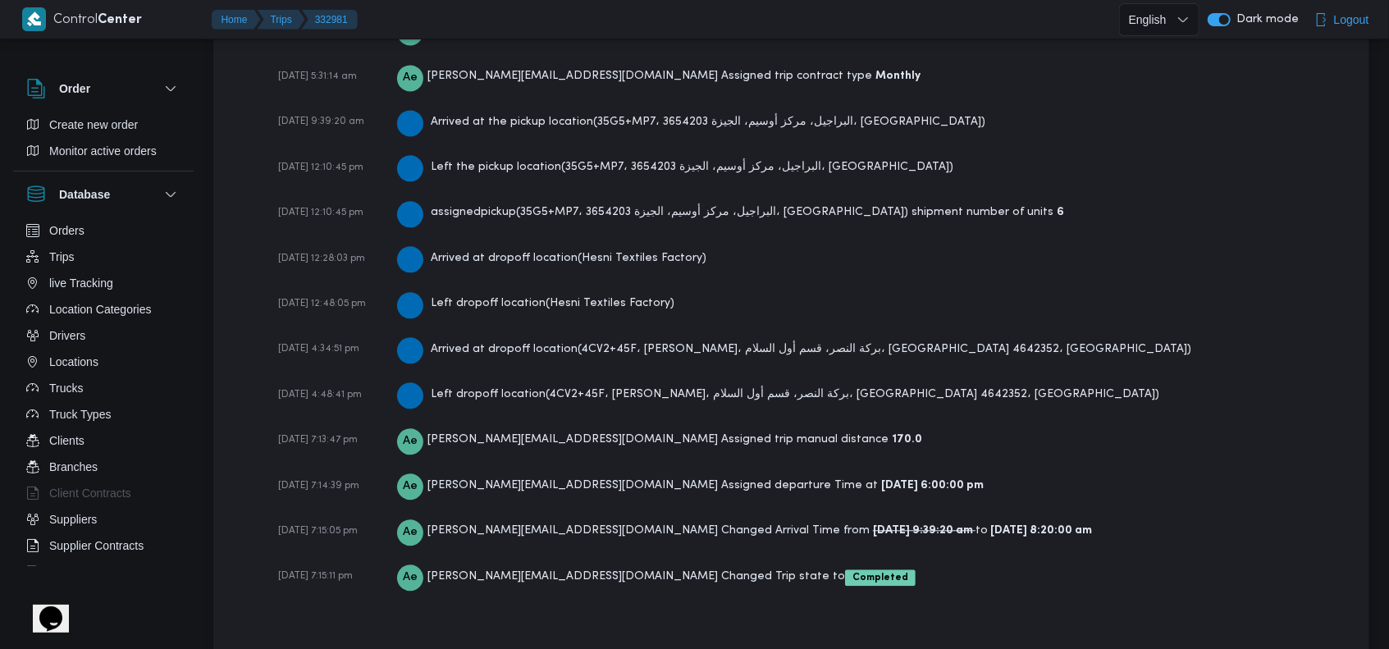
scroll to position [2506, 0]
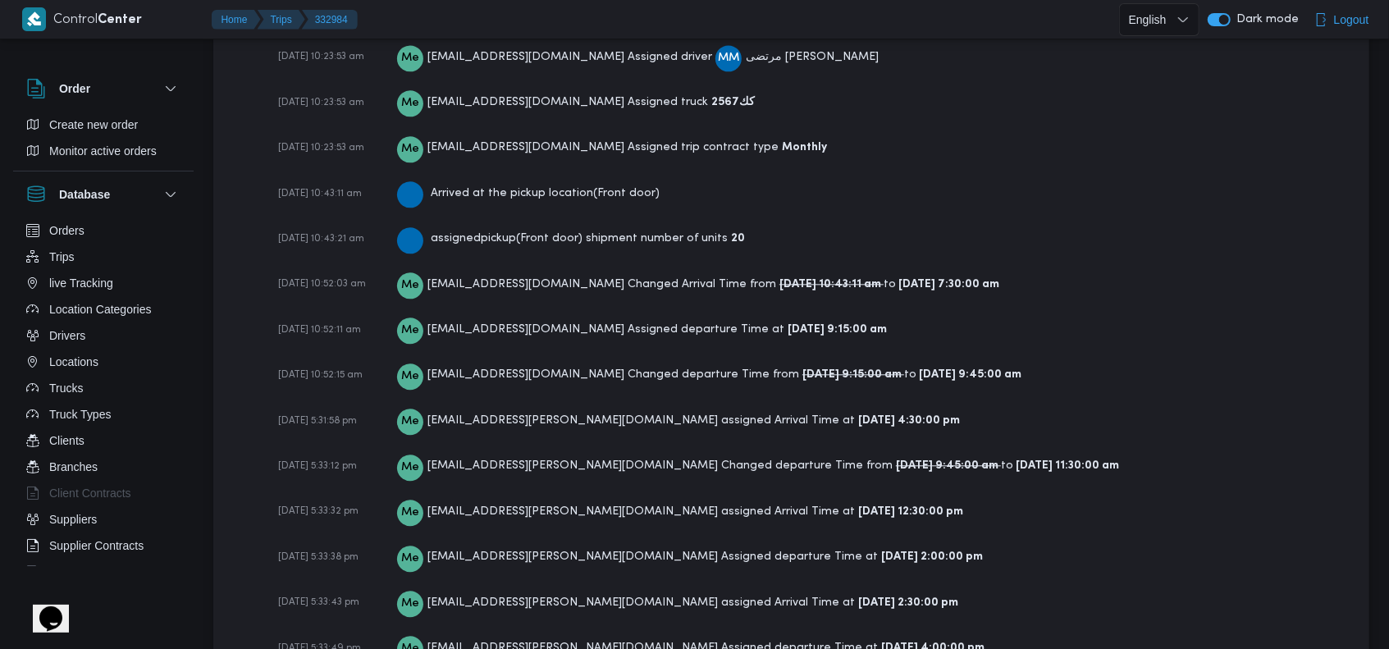
scroll to position [2625, 0]
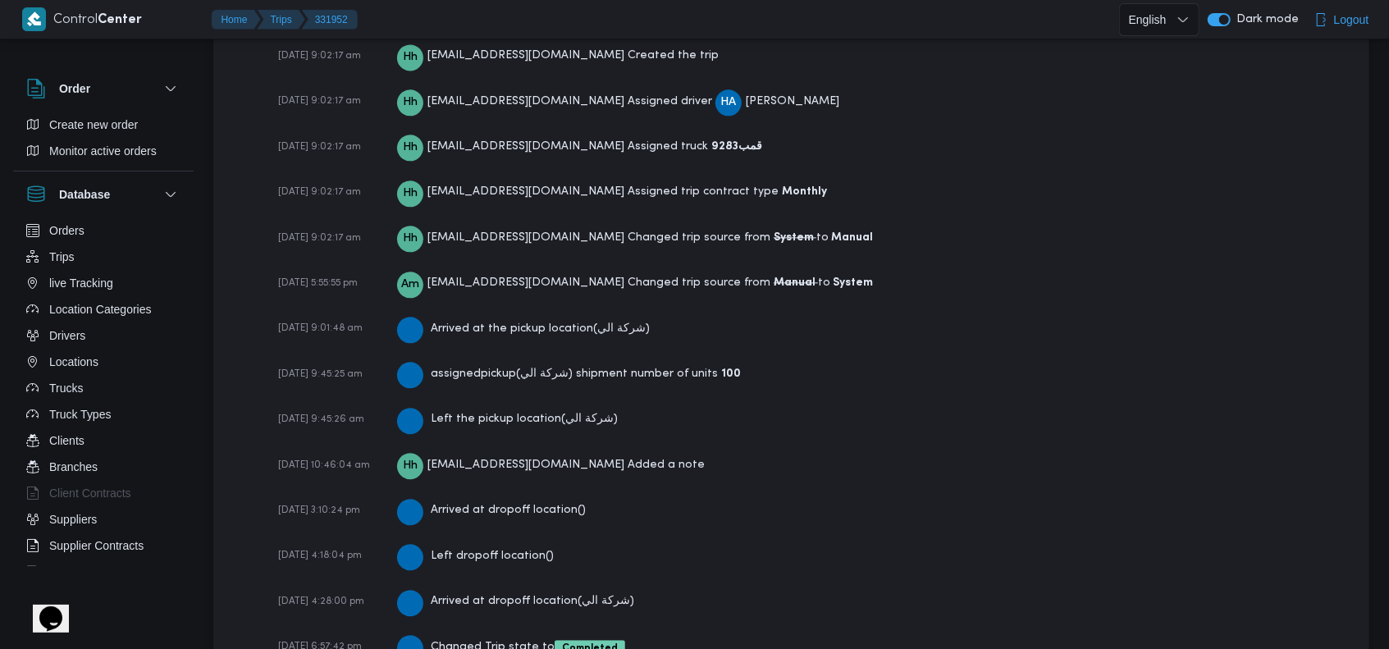
scroll to position [2800, 0]
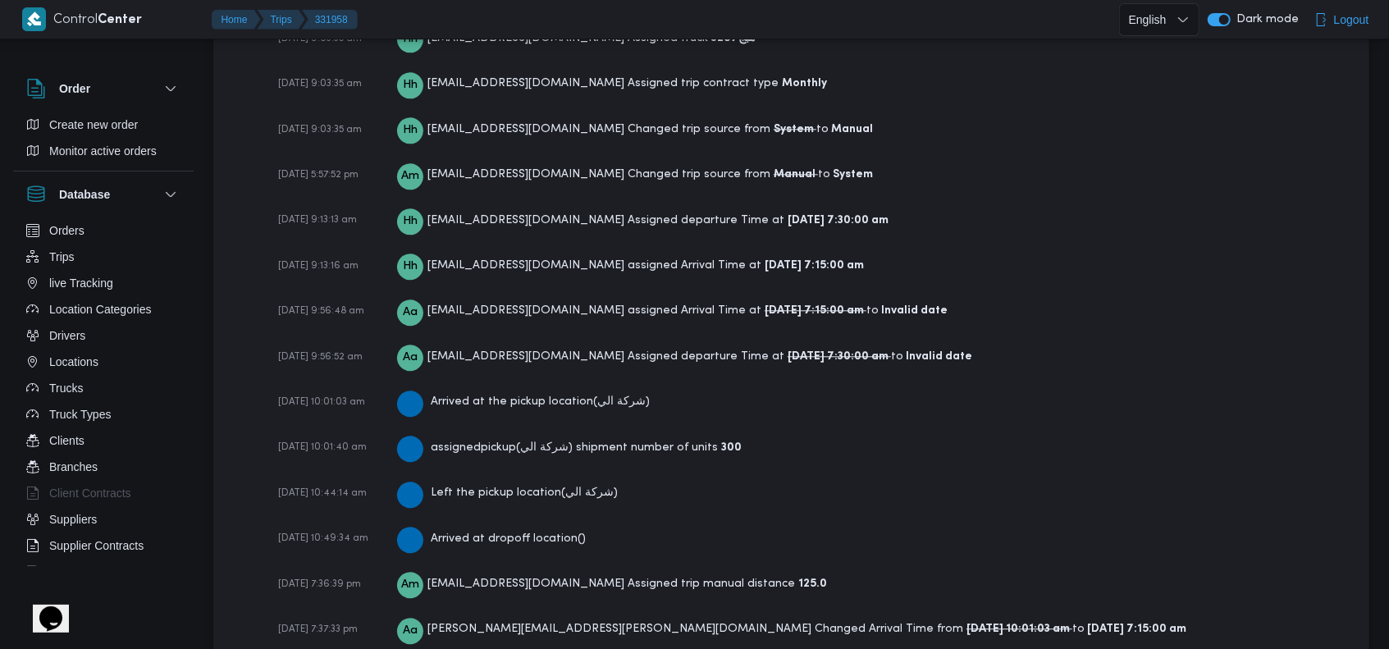
scroll to position [2940, 0]
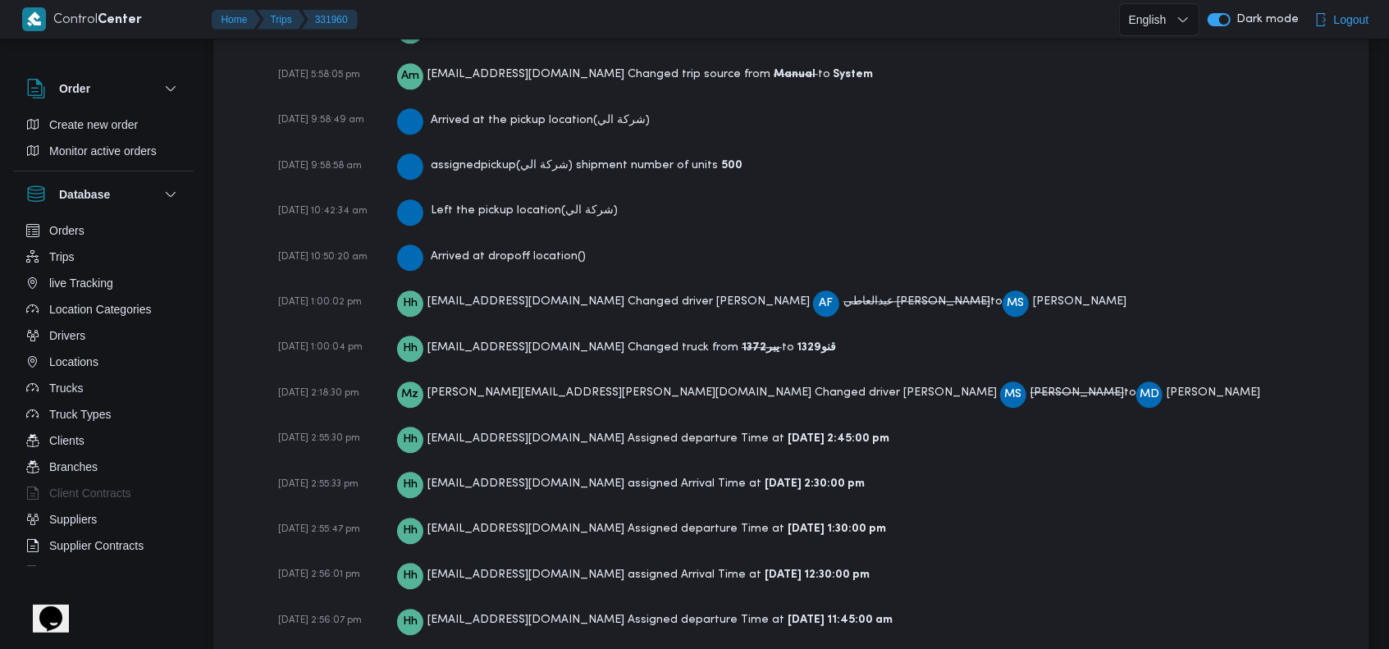
scroll to position [2891, 0]
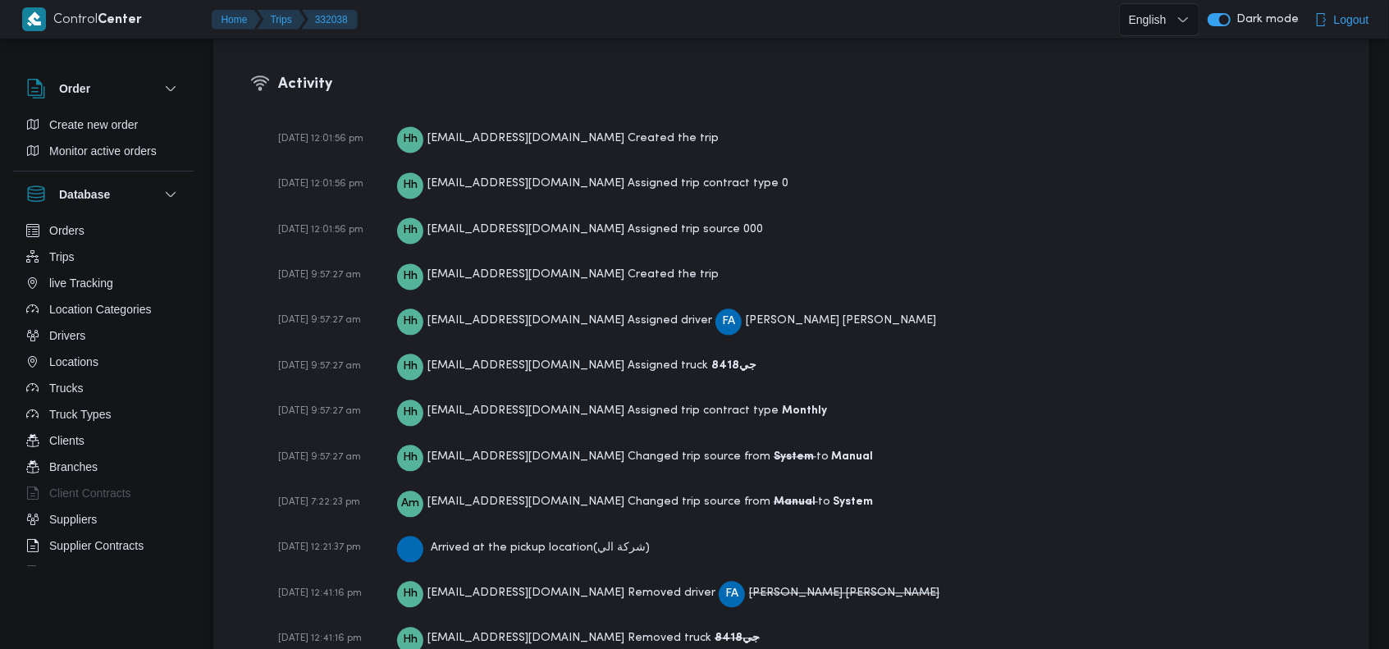
scroll to position [2800, 0]
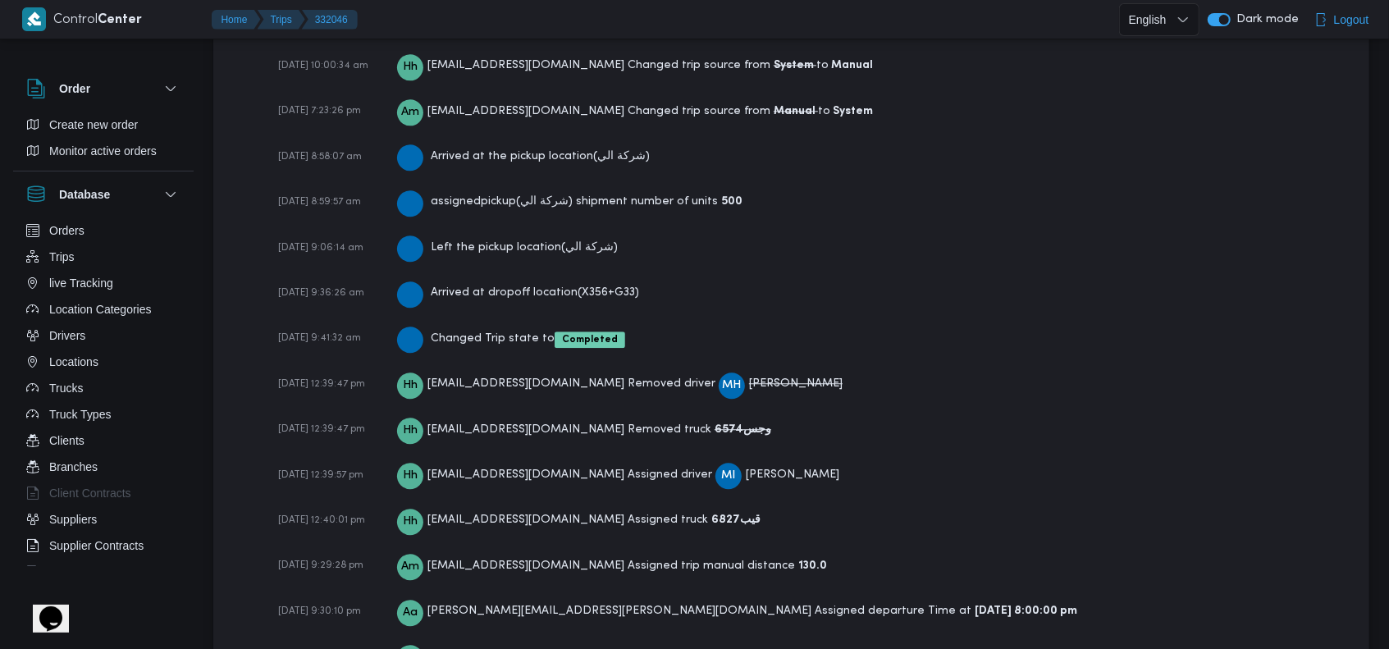
scroll to position [2894, 0]
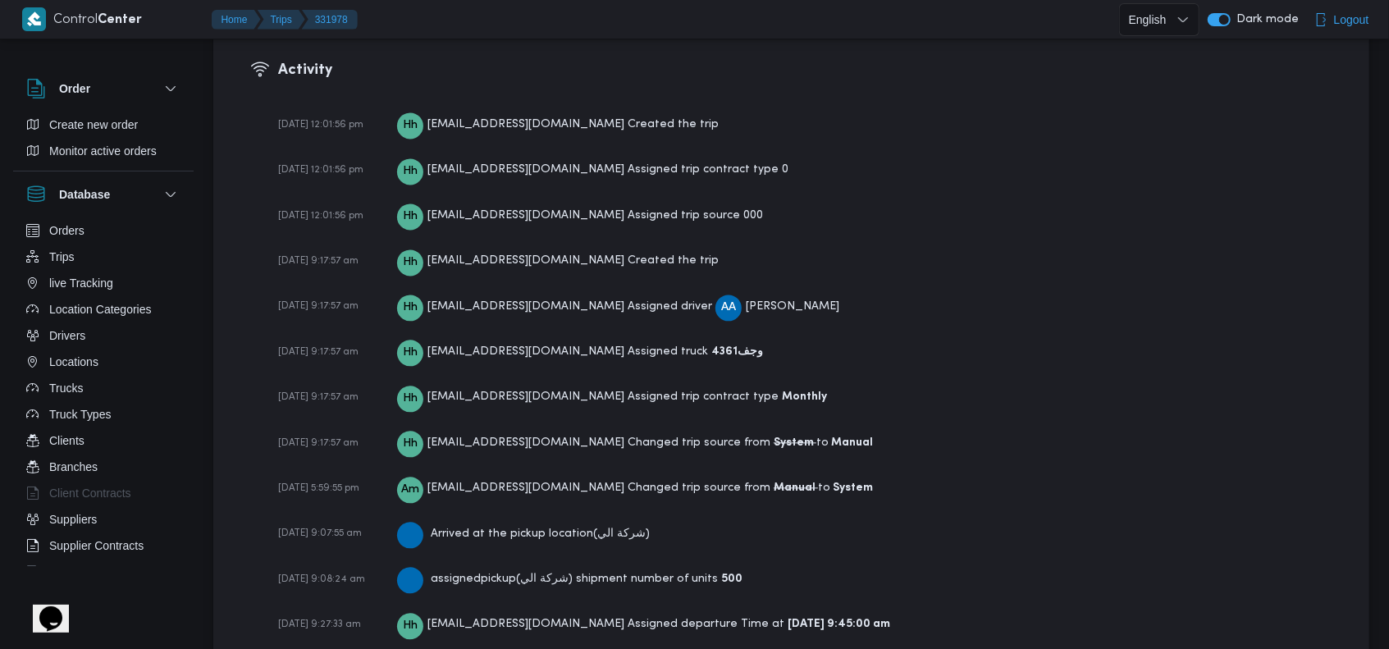
scroll to position [2297, 0]
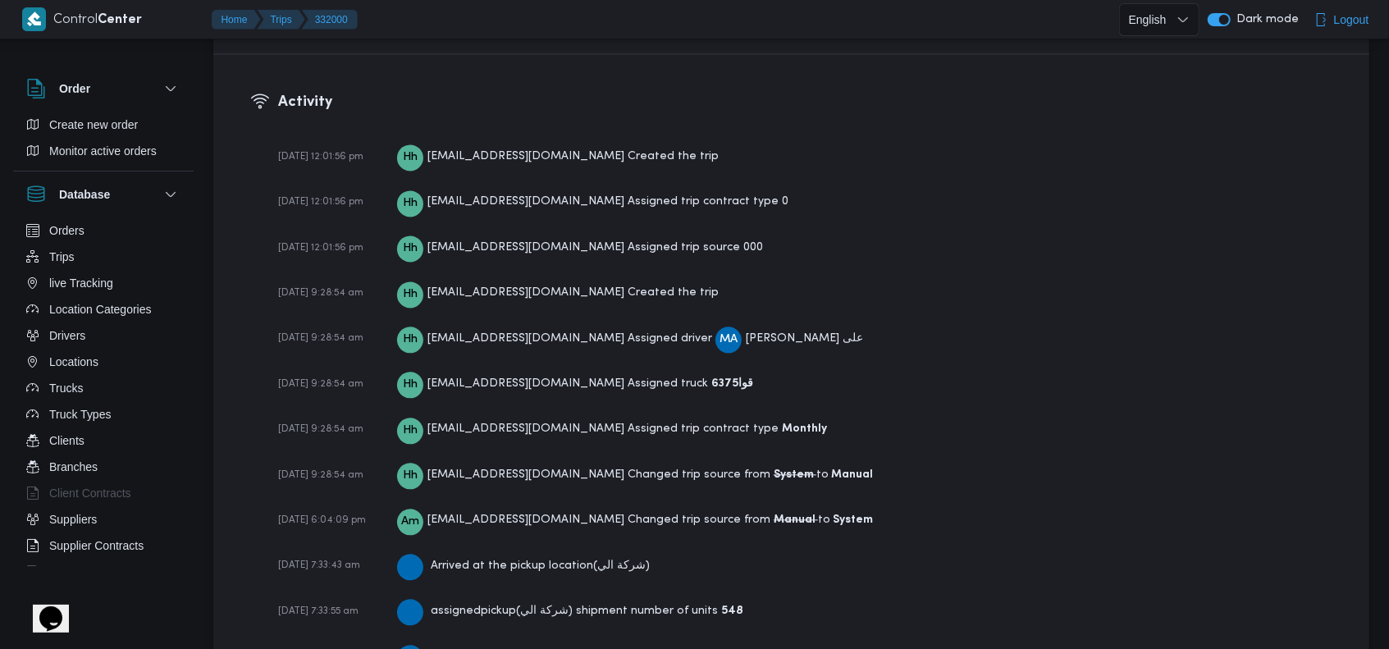
scroll to position [2734, 0]
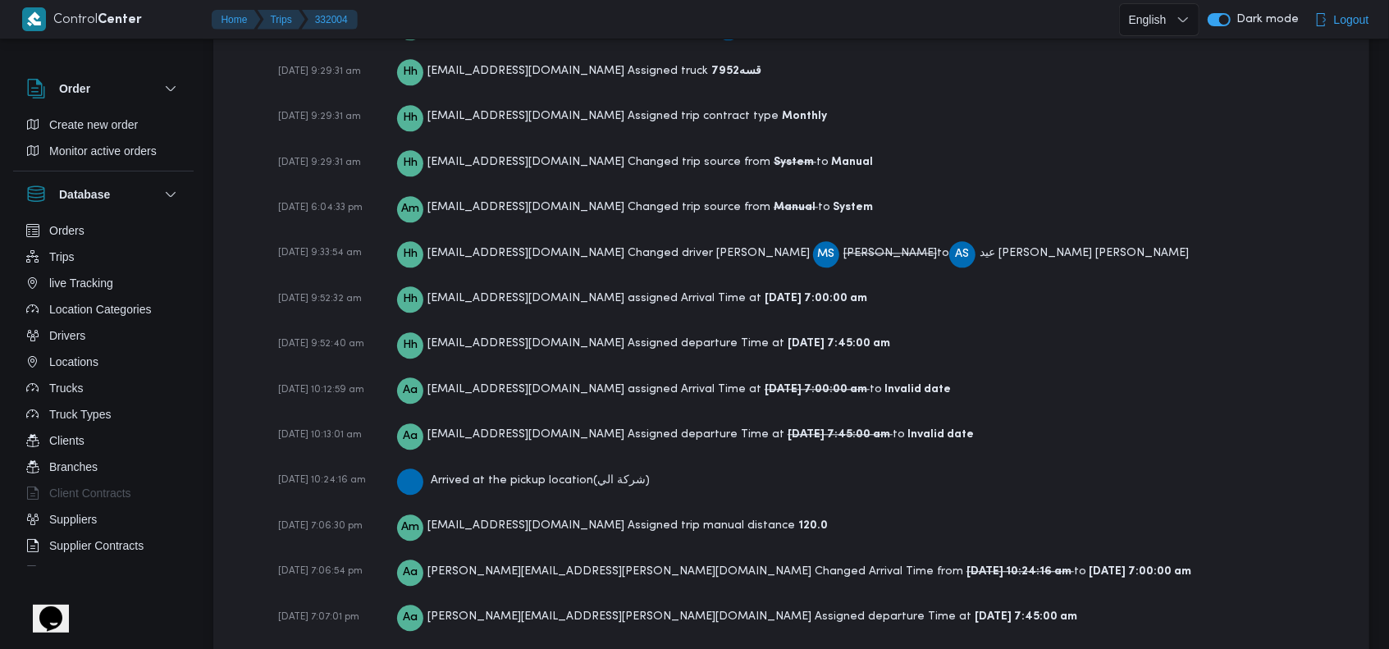
scroll to position [2625, 0]
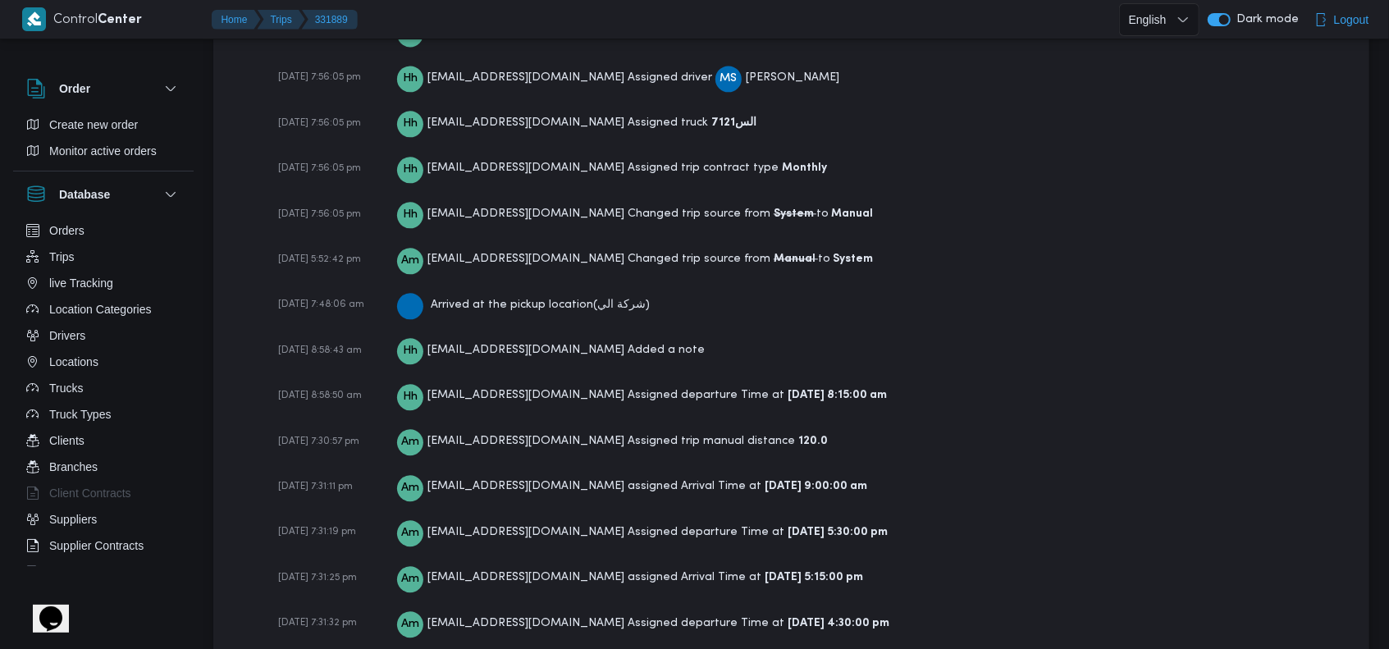
scroll to position [2614, 0]
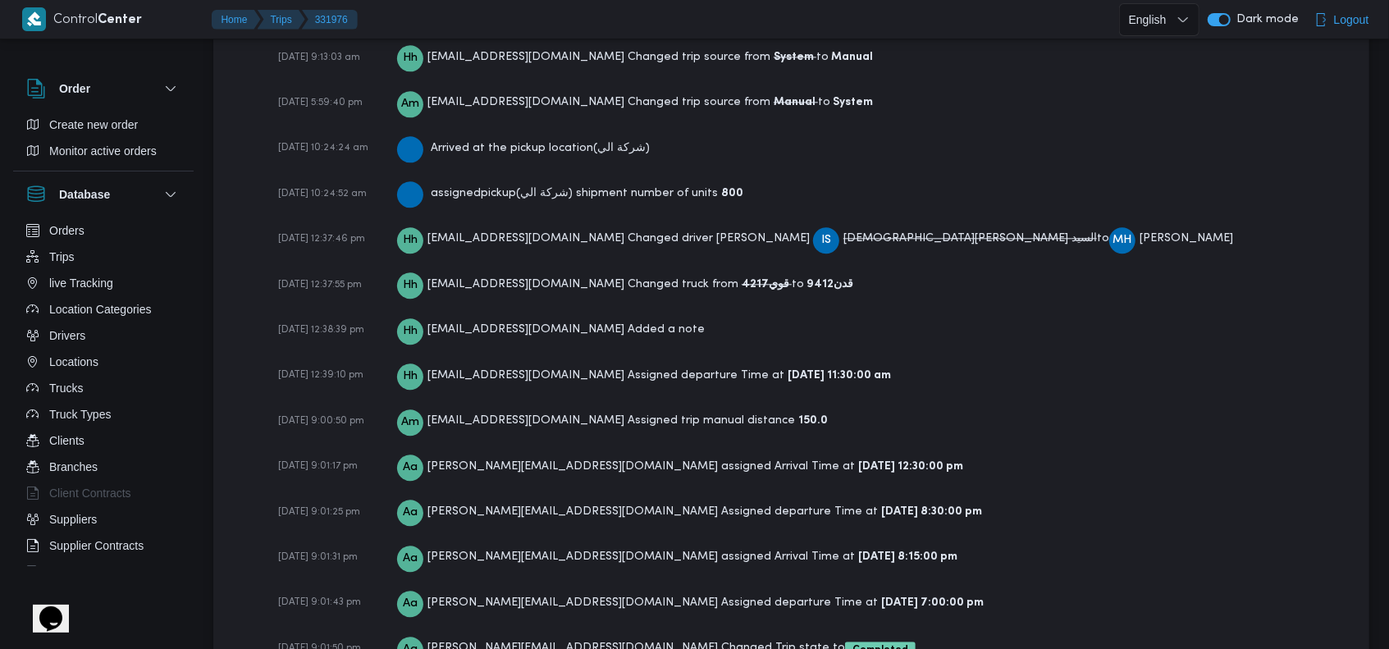
scroll to position [2754, 0]
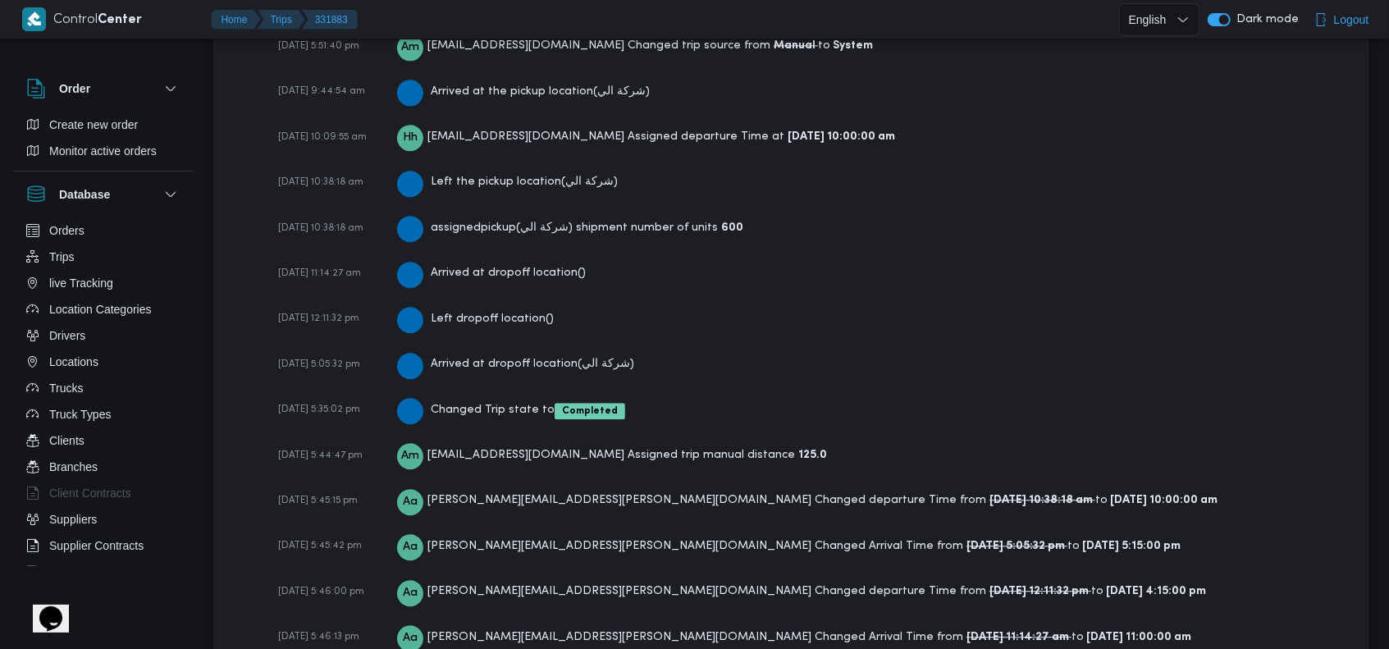
scroll to position [2800, 0]
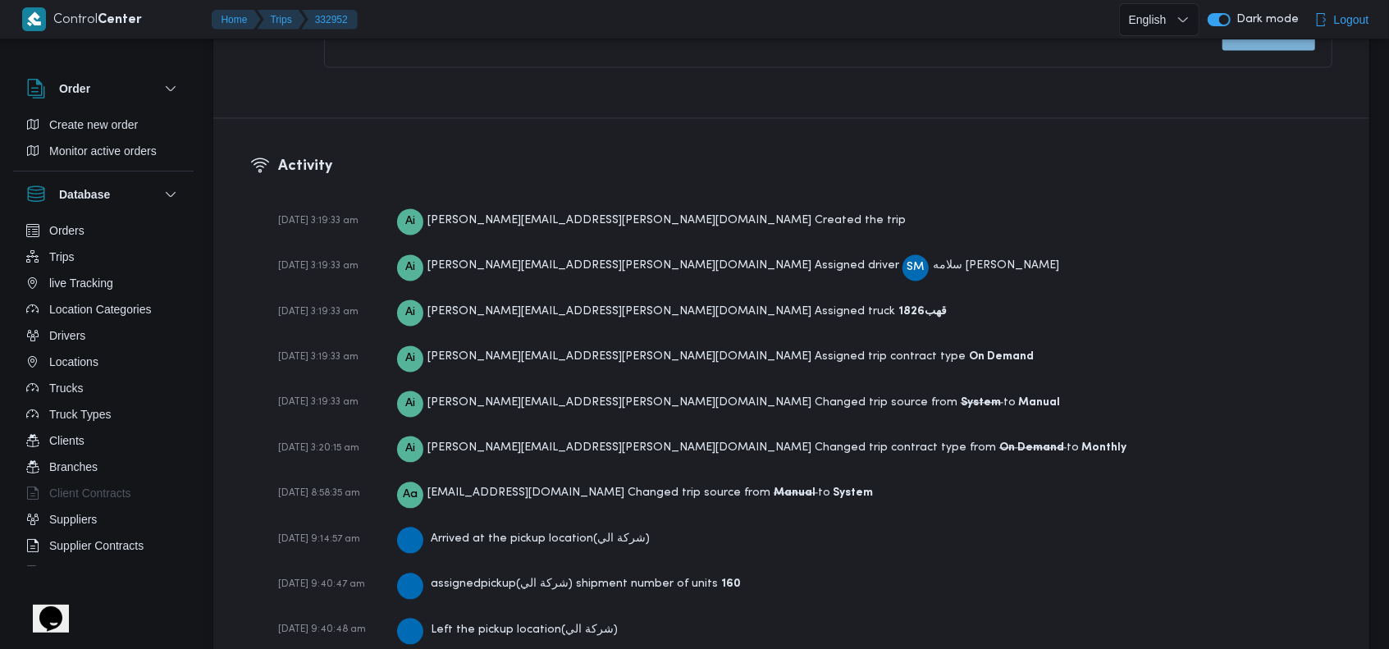
scroll to position [2297, 0]
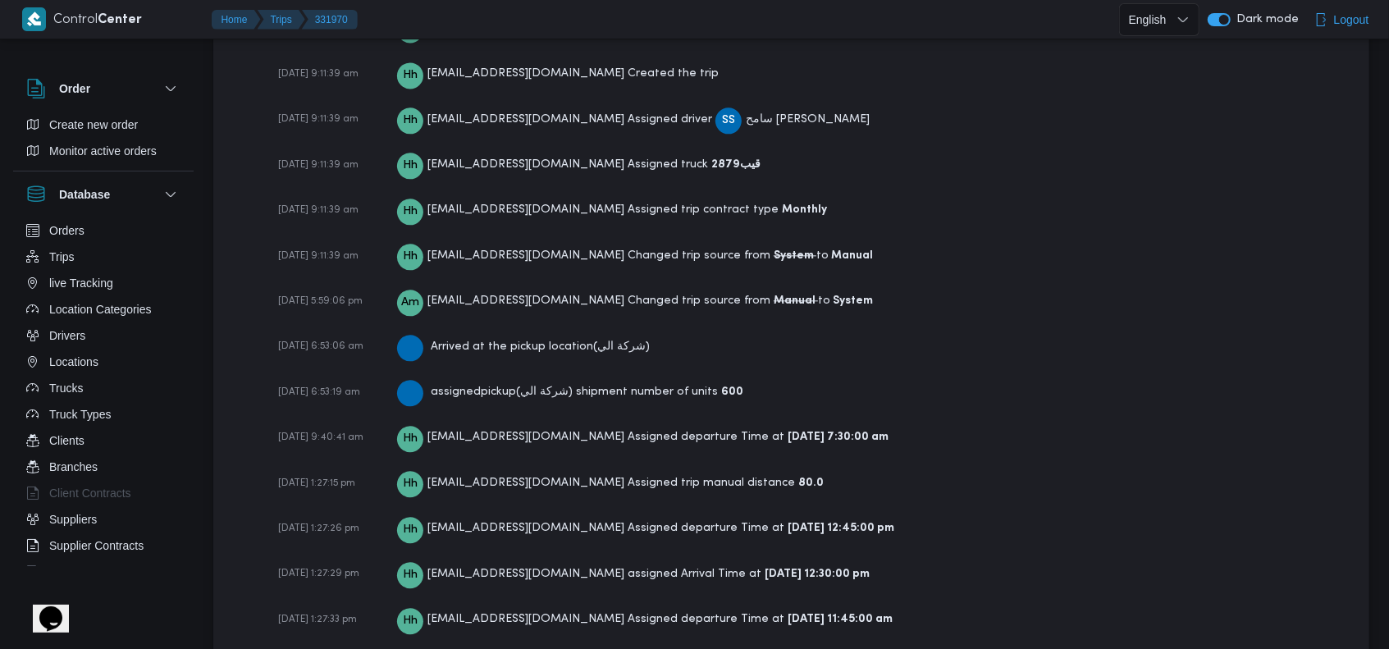
scroll to position [2614, 0]
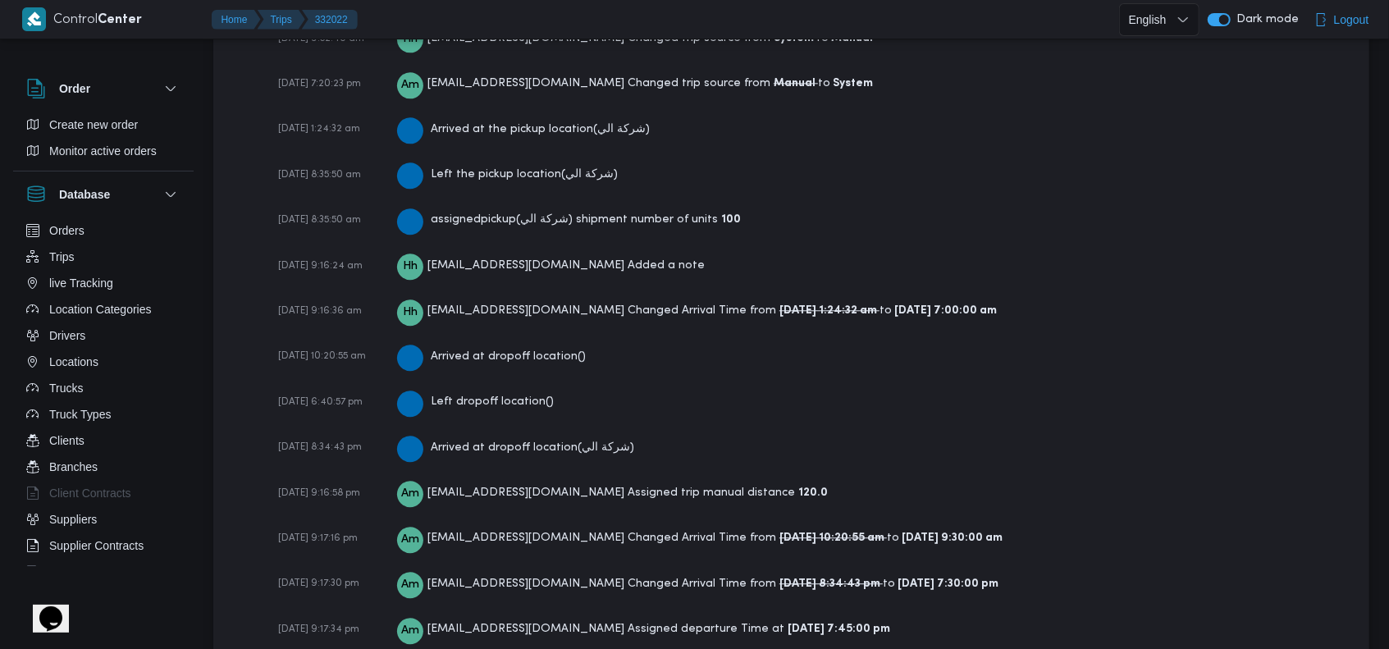
scroll to position [2800, 0]
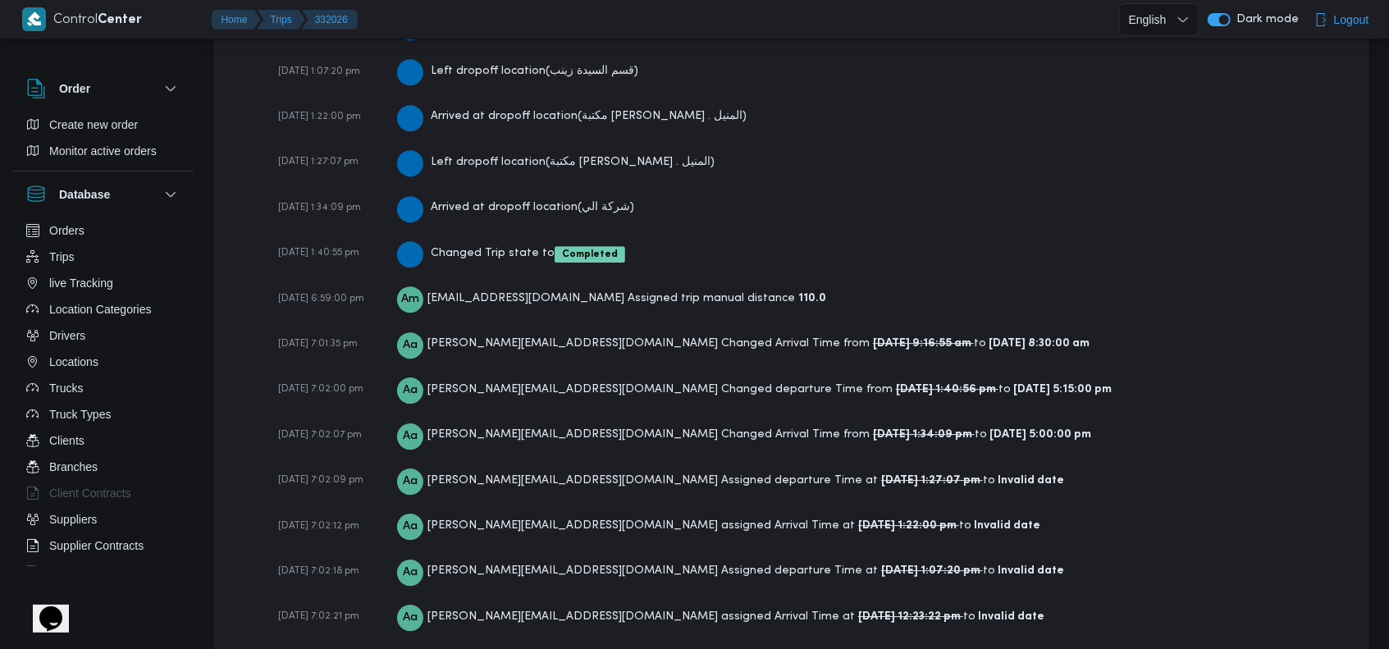
scroll to position [3390, 0]
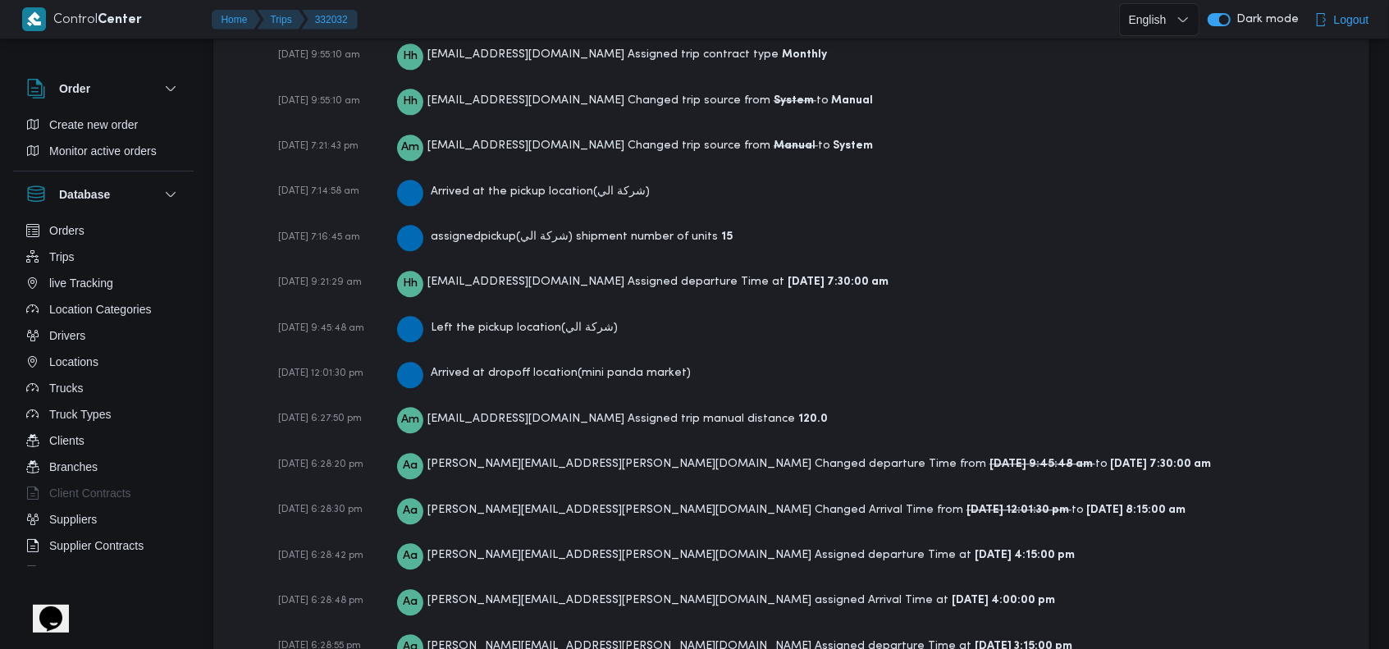
scroll to position [2734, 0]
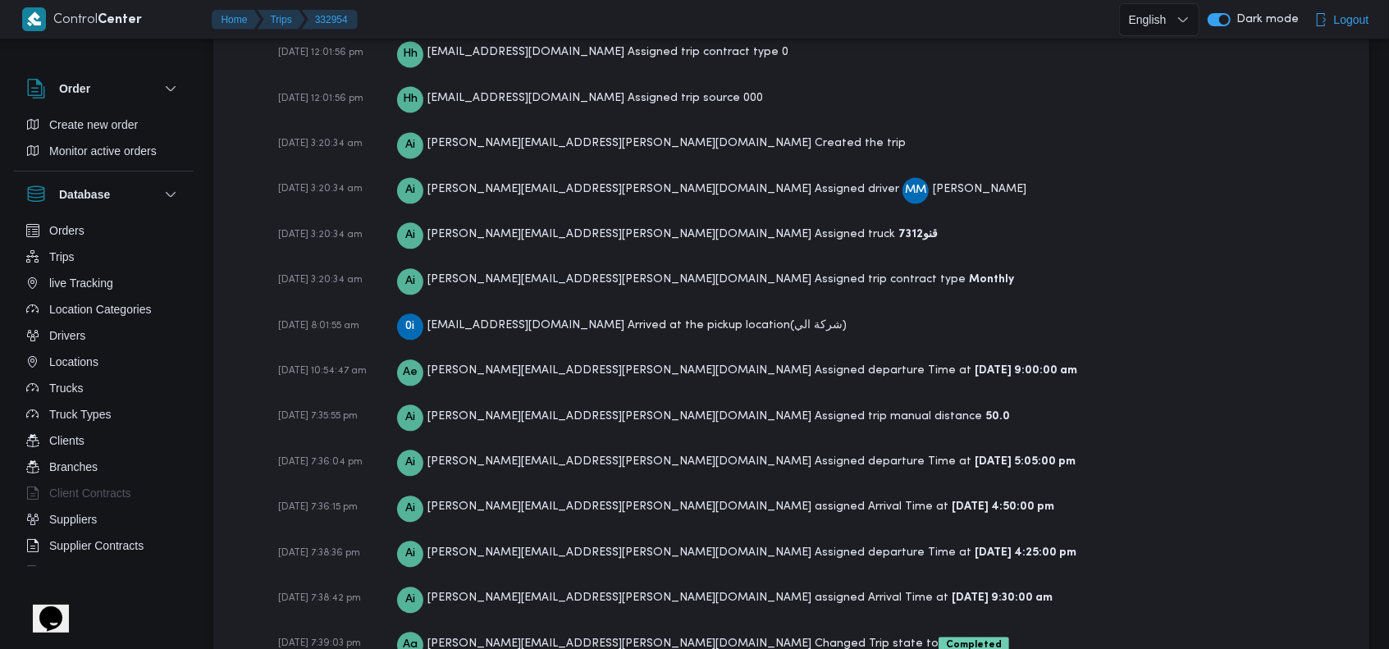
scroll to position [2475, 0]
